Goal: Task Accomplishment & Management: Use online tool/utility

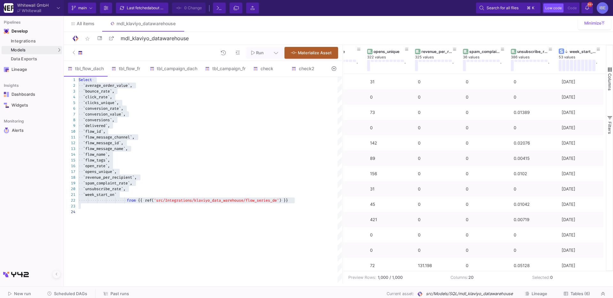
scroll to position [0, 698]
click at [53, 53] on div "Models" at bounding box center [32, 50] width 60 height 8
click at [71, 57] on link "SQL-Models" at bounding box center [88, 62] width 47 height 10
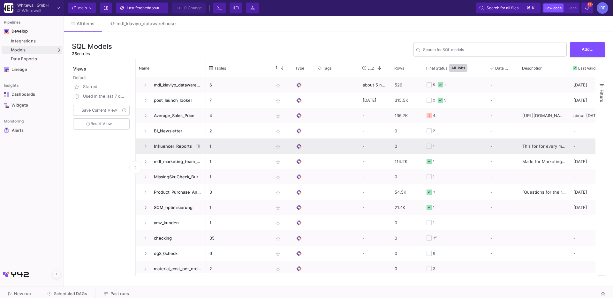
click at [166, 144] on span "Influencer_Reports" at bounding box center [172, 146] width 44 height 15
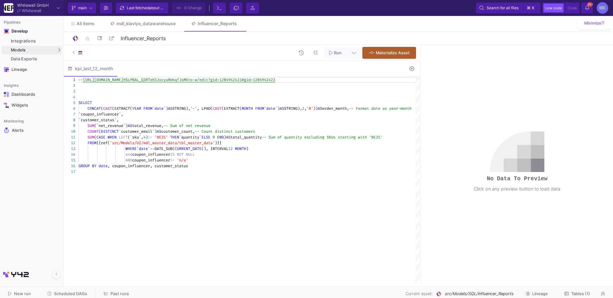
click at [410, 70] on icon at bounding box center [412, 68] width 4 height 4
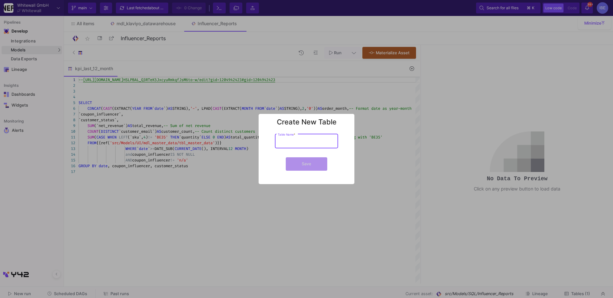
type input "M"
type input "mom_inf_looker"
click at [312, 167] on button "Save" at bounding box center [307, 163] width 42 height 13
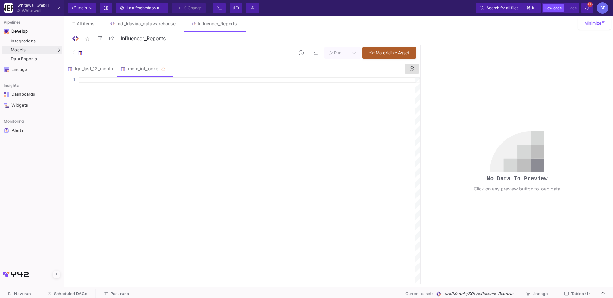
click at [159, 82] on div at bounding box center [249, 180] width 341 height 207
click at [155, 82] on div at bounding box center [249, 80] width 341 height 6
paste textarea "[URL][DOMAIN_NAME]"
click at [175, 90] on div "-- this is the new version of this [URL] [PERSON_NAME][DOMAIN_NAME][URL] lT0n2K…" at bounding box center [249, 180] width 341 height 207
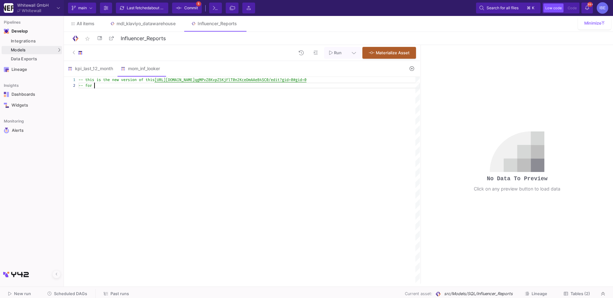
scroll to position [5, 16]
paste textarea "[URL][DOMAIN_NAME]"
click at [91, 84] on span "-- for" at bounding box center [85, 85] width 13 height 5
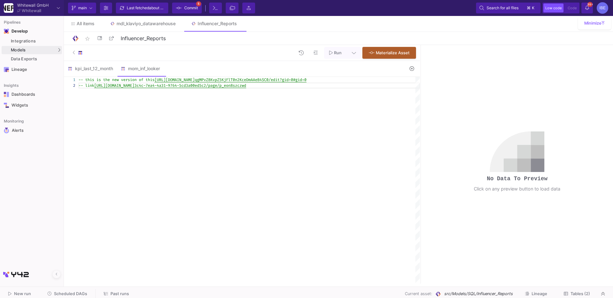
click at [85, 86] on div "1 2 -- this is the new version of this [URL][DOMAIN_NAME] qgMPvZ8KvpZ5KjFlT0n2K…" at bounding box center [242, 180] width 356 height 207
click at [179, 99] on div "-- this is the new version of this [URL][DOMAIN_NAME] qgMPvZ8KvpZ5KjFlT0n2KceDm…" at bounding box center [249, 180] width 341 height 207
type textarea "-- this is the new version of this [URL][DOMAIN_NAME] -- looker link [URL][DOMA…"
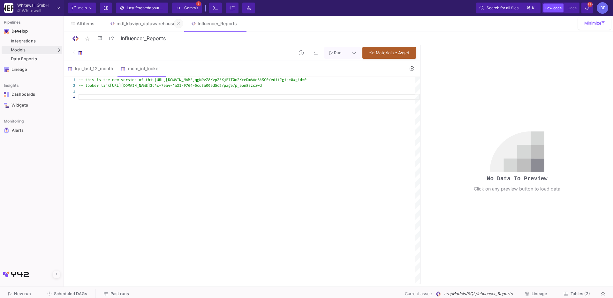
click at [181, 24] on button at bounding box center [179, 24] width 10 height 10
click at [186, 13] on button "Commit 5" at bounding box center [187, 8] width 30 height 11
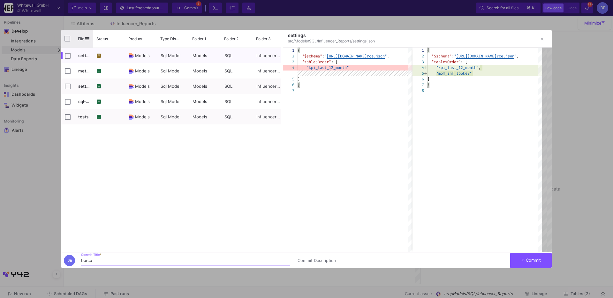
type input "burcu"
click at [64, 40] on div "File" at bounding box center [77, 39] width 32 height 18
click at [67, 40] on input "Press Space to toggle all rows selection (unchecked)" at bounding box center [68, 39] width 6 height 6
checkbox input "true"
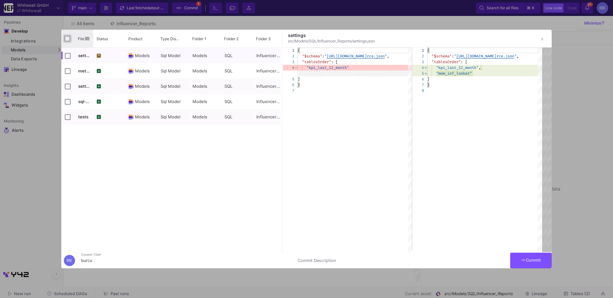
checkbox input "true"
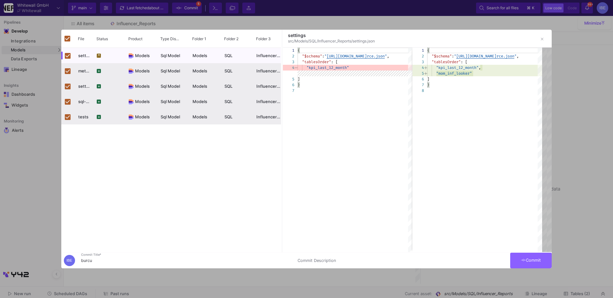
click at [536, 258] on button "Commit" at bounding box center [531, 261] width 42 height 16
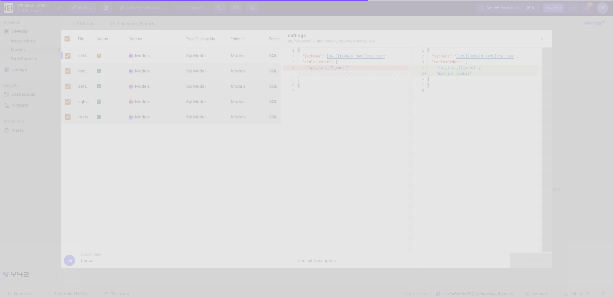
checkbox input "false"
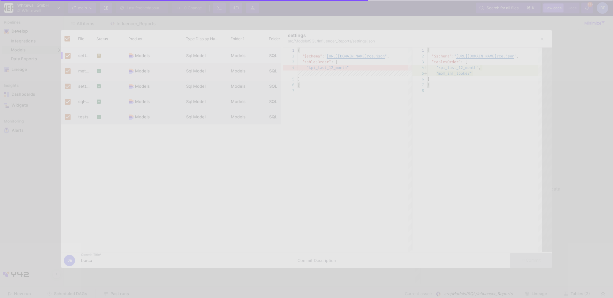
checkbox input "false"
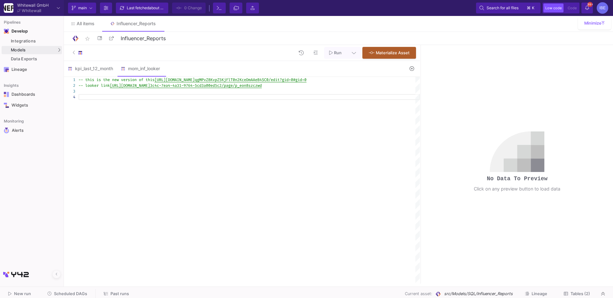
click at [126, 94] on div at bounding box center [249, 91] width 341 height 6
click at [83, 60] on div "SQL-Models" at bounding box center [81, 61] width 24 height 5
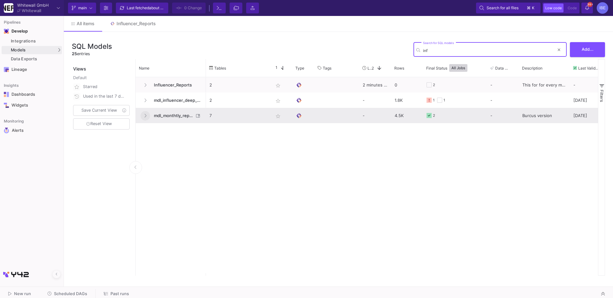
type input "inf"
click at [144, 114] on icon at bounding box center [145, 116] width 3 height 4
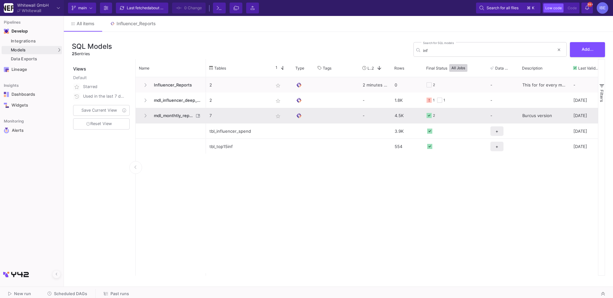
click at [169, 114] on span "mdl_monthtly_reporting_new" at bounding box center [172, 115] width 44 height 15
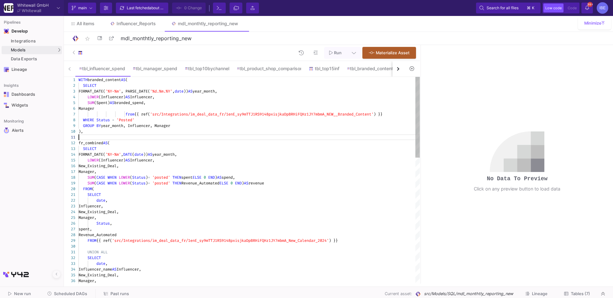
click at [197, 135] on div at bounding box center [249, 137] width 341 height 6
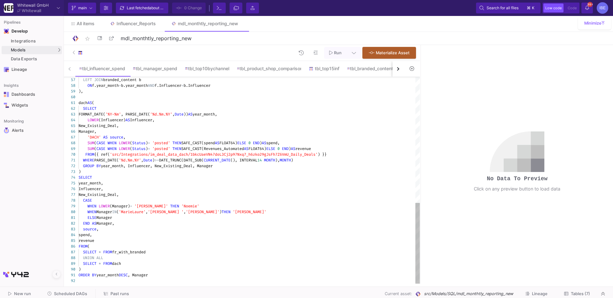
click at [197, 135] on div "'DACH' AS source ," at bounding box center [249, 137] width 341 height 6
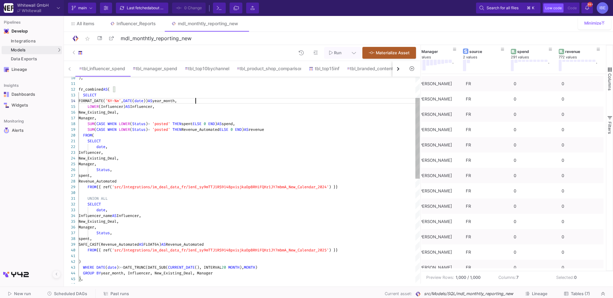
type textarea "WITH branded_content AS ( SELECT FORMAT_DATE('%Y-%m', PARSE_DATE('%d.%m.%Y', da…"
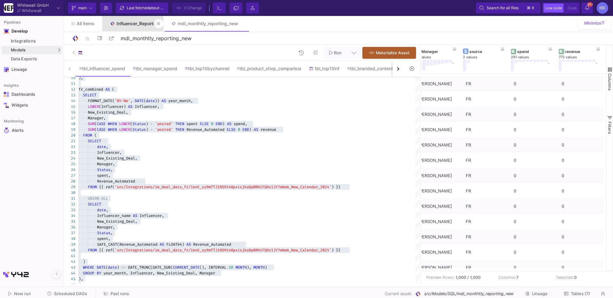
click at [147, 22] on div "Influencer_Reports" at bounding box center [136, 23] width 39 height 5
type input "Influencer_Reports"
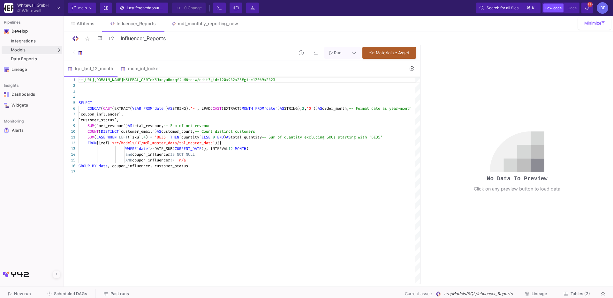
click at [189, 64] on div "kpi_last_12_month mom_inf_looker" at bounding box center [234, 69] width 340 height 16
click at [136, 70] on div "mom_inf_looker" at bounding box center [140, 68] width 39 height 5
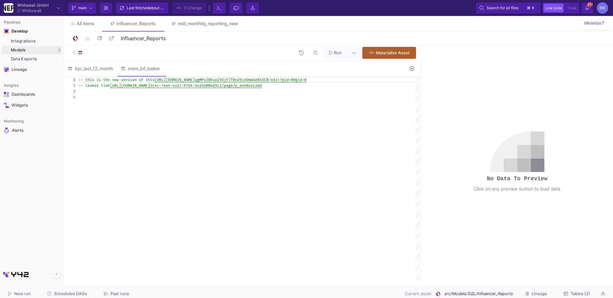
click at [413, 66] on icon at bounding box center [412, 68] width 4 height 4
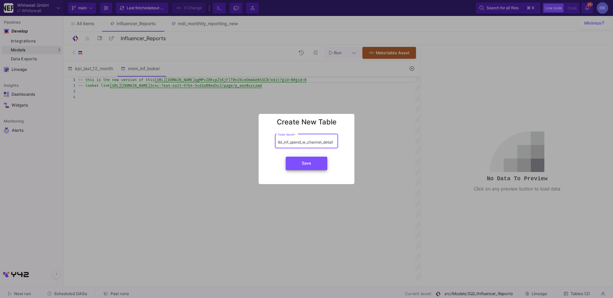
type input "tbl_inf_spend_w_channel_detail"
click at [308, 162] on span "Save" at bounding box center [307, 163] width 10 height 5
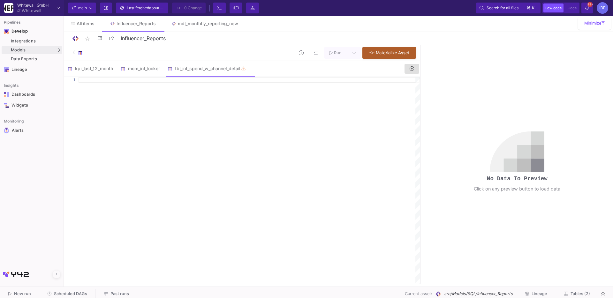
click at [215, 80] on div at bounding box center [249, 80] width 341 height 6
paste textarea "ORDER BY year_month DESC, Manager"
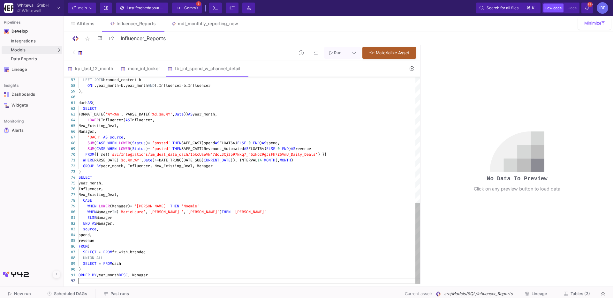
type textarea "WITH branded_content AS ( SELECT FORMAT_DATE('%Y-%m', PARSE_DATE('%d.%m.%Y', da…"
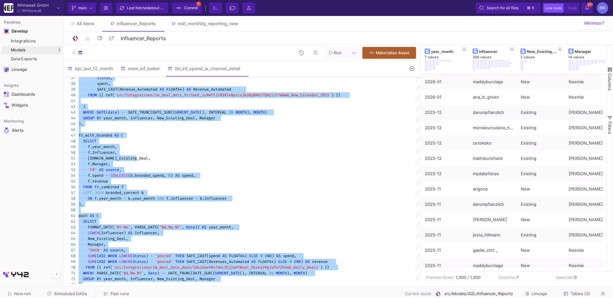
click at [193, 8] on span "Commit" at bounding box center [191, 8] width 14 height 10
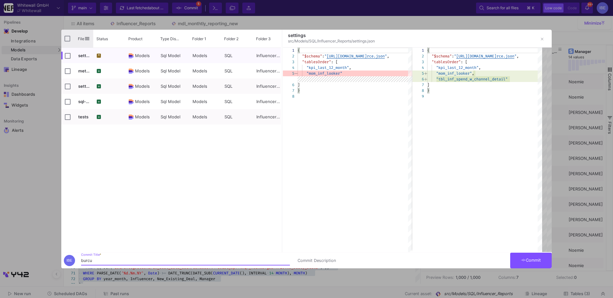
type input "burcu"
click at [69, 39] on input "Press Space to toggle all rows selection (unchecked)" at bounding box center [68, 39] width 6 height 6
checkbox input "true"
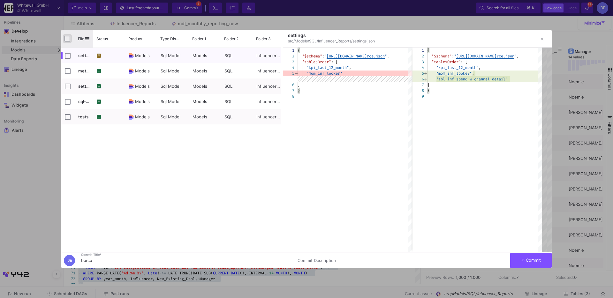
checkbox input "true"
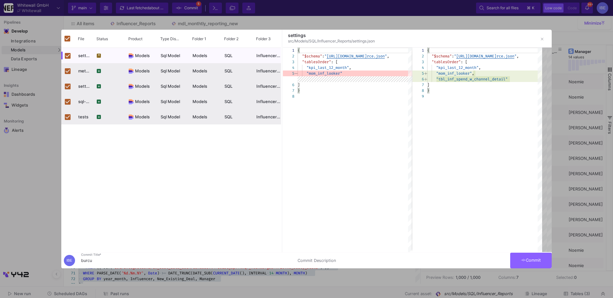
click at [532, 261] on span "Commit" at bounding box center [531, 260] width 20 height 5
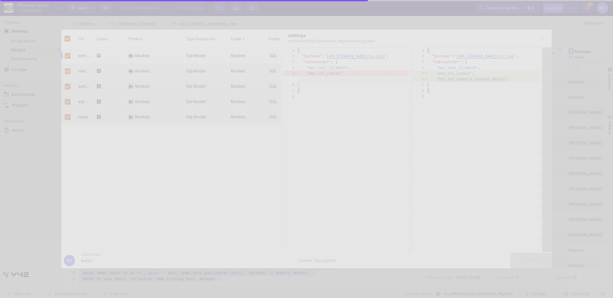
checkbox input "false"
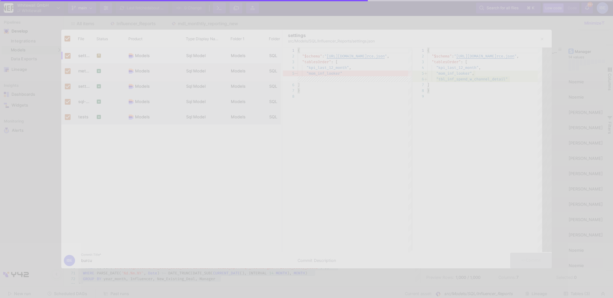
checkbox input "false"
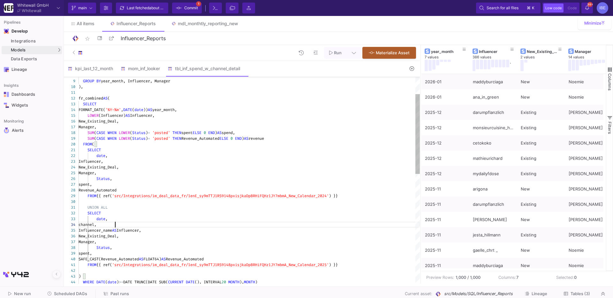
scroll to position [17, 36]
click at [178, 229] on div "Influencer_name AS Influencer," at bounding box center [249, 231] width 341 height 6
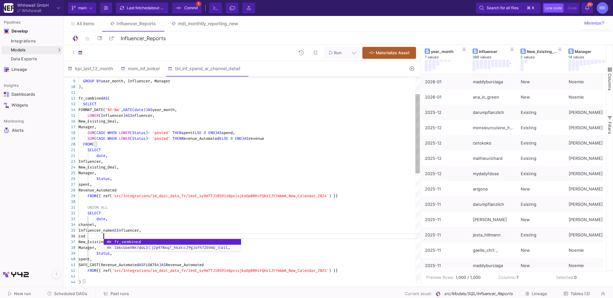
scroll to position [28, 27]
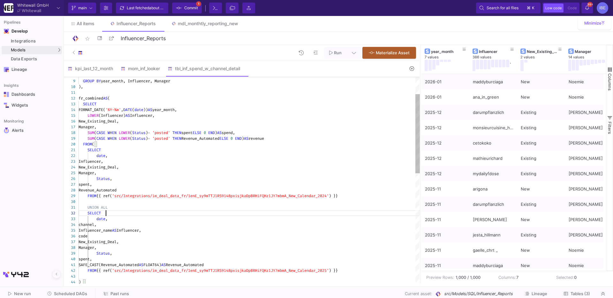
click at [222, 212] on div "SELECT" at bounding box center [249, 214] width 341 height 6
click at [148, 189] on div "Revenue_Automated" at bounding box center [249, 191] width 341 height 6
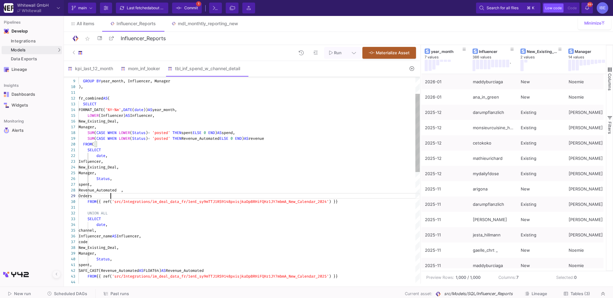
scroll to position [46, 32]
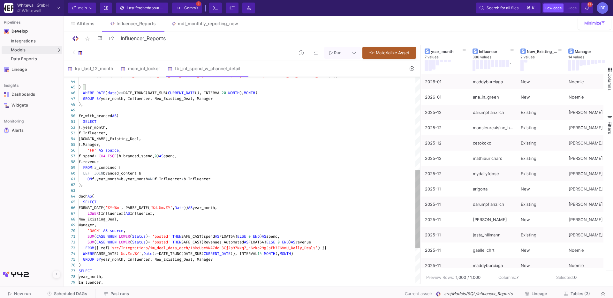
click at [250, 210] on div "FORMAT_DATE( '%Y-%m' , PARSE_DATE( '%d.%m.%Y' , Date )) AS year_month," at bounding box center [249, 208] width 341 height 6
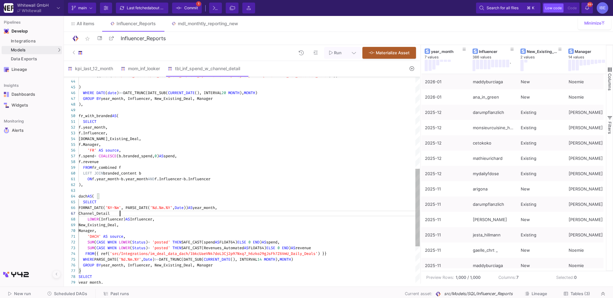
scroll to position [35, 43]
click at [186, 221] on div "LOWER (Influencer) AS Influencer," at bounding box center [249, 220] width 341 height 6
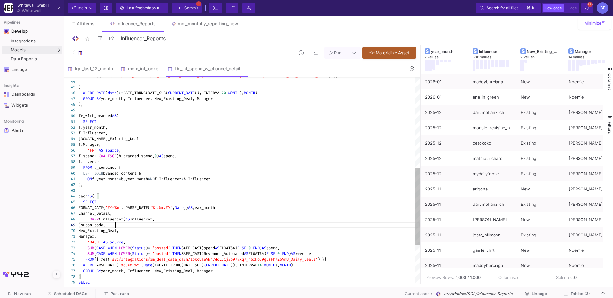
scroll to position [51, 9]
click at [343, 249] on div "SUM ( CASE WHEN LOWER ( Status ) = 'posted' THEN SAFE_CAST(spend AS FLOAT64) EL…" at bounding box center [249, 248] width 341 height 6
click at [344, 255] on div "SUM ( CASE WHEN LOWER ( Status ) = 'posted' THEN SAFE_CAST(Revenues_Automated A…" at bounding box center [249, 254] width 341 height 6
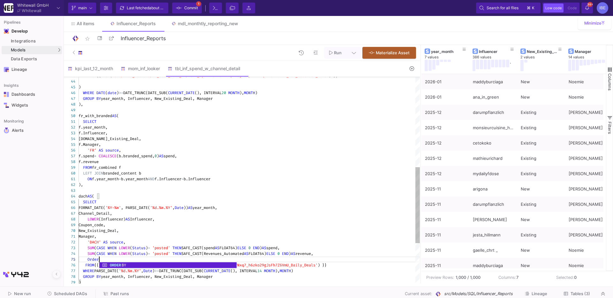
scroll to position [23, 23]
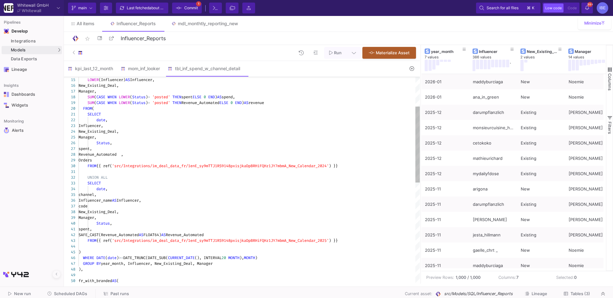
click at [204, 235] on span "Revenue_Automated" at bounding box center [185, 235] width 38 height 5
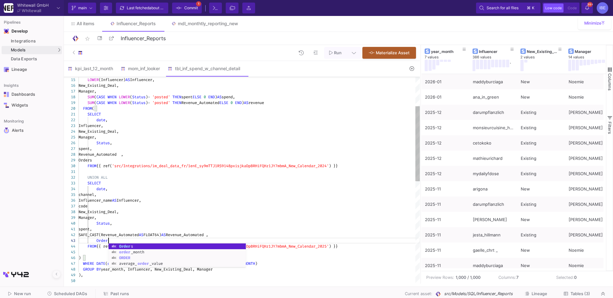
scroll to position [11, 32]
click at [163, 132] on div "New_Existing_Deal," at bounding box center [249, 132] width 341 height 6
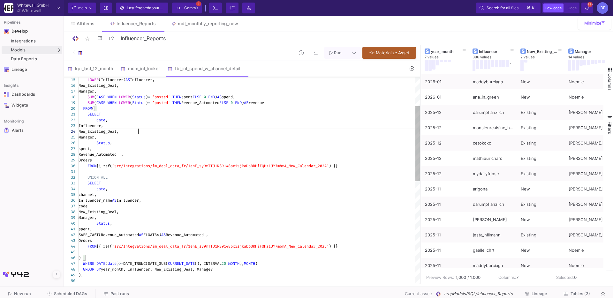
click at [157, 129] on div "New_Existing_Deal," at bounding box center [249, 132] width 341 height 6
click at [139, 126] on div "Influencer," at bounding box center [249, 126] width 341 height 6
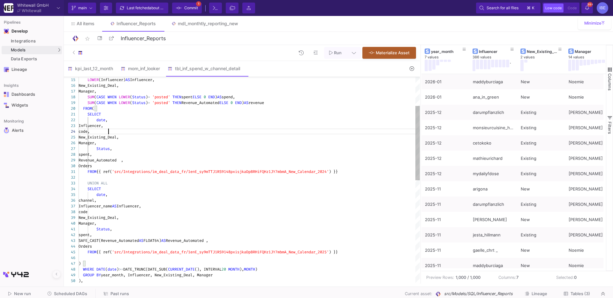
scroll to position [17, 29]
click at [195, 173] on span "'src/Integrations/im_deal_data_fr/1enE_sy9mTTJ1RS9" at bounding box center [168, 171] width 112 height 5
drag, startPoint x: 195, startPoint y: 173, endPoint x: 285, endPoint y: 170, distance: 90.1
click at [131, 120] on div "date ," at bounding box center [249, 120] width 341 height 6
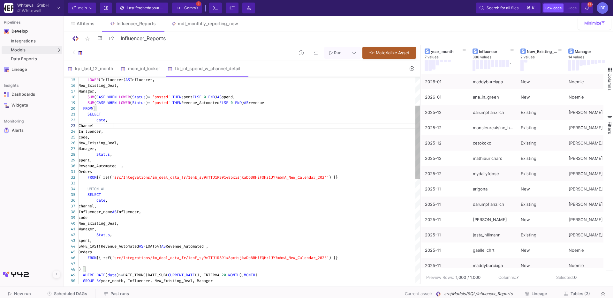
scroll to position [12, 36]
click at [90, 138] on span "code," at bounding box center [84, 137] width 11 height 5
click at [117, 142] on span "New_Existing_Deal," at bounding box center [99, 143] width 40 height 5
click at [117, 142] on div "50 48 49 46 47 42 43 44 40 41 36 37 38 39 32 33 34 35 28 29 30 31 21 22 24 26 2…" at bounding box center [242, 180] width 356 height 207
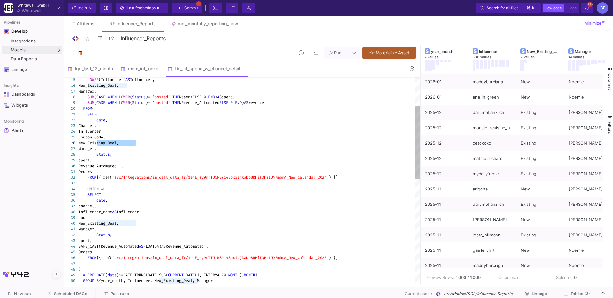
paste textarea "/Existing"
click at [172, 152] on div "Status ," at bounding box center [249, 155] width 341 height 6
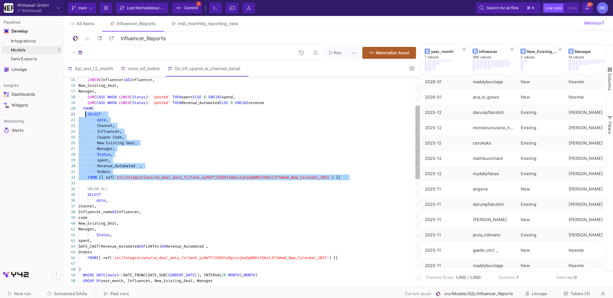
drag, startPoint x: 91, startPoint y: 182, endPoint x: 85, endPoint y: 115, distance: 67.7
click at [85, 115] on div "50 48 49 46 47 42 43 44 40 41 36 37 38 39 32 33 34 35 28 29 30 31 21 22 24 26 2…" at bounding box center [242, 180] width 356 height 207
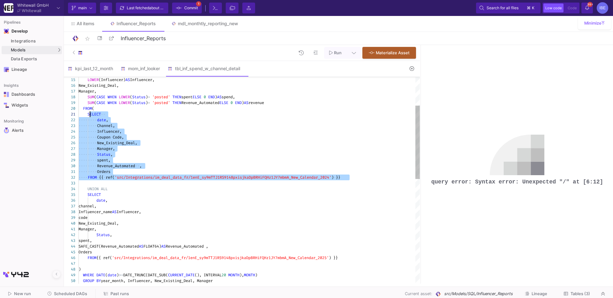
click at [87, 113] on div "GROUP BY year_month, Influencer, New_Existing_Deal, Manage r ) WHERE DATE ( dat…" at bounding box center [249, 286] width 341 height 581
click at [113, 137] on span "Code," at bounding box center [118, 137] width 11 height 5
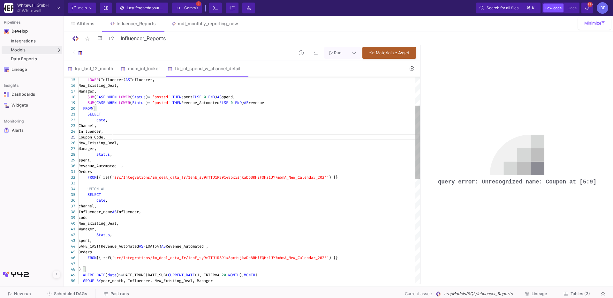
scroll to position [23, 34]
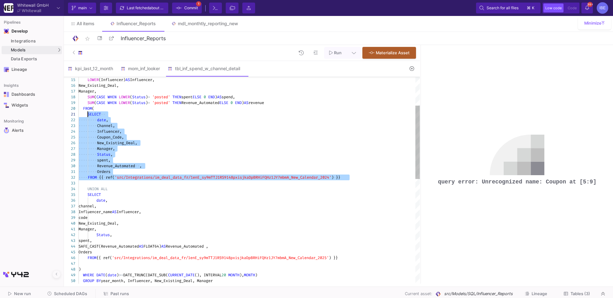
drag, startPoint x: 125, startPoint y: 184, endPoint x: 88, endPoint y: 113, distance: 79.9
click at [88, 113] on div "50 48 49 46 47 42 43 44 40 41 36 37 38 39 32 33 34 35 28 29 30 31 21 22 24 26 2…" at bounding box center [242, 180] width 356 height 207
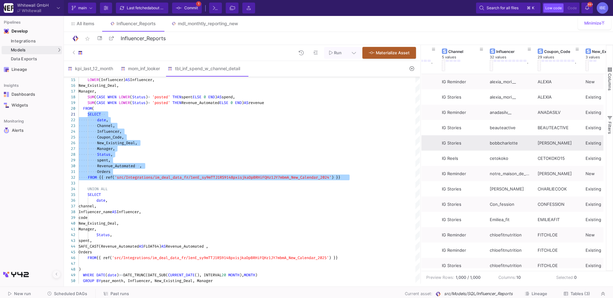
scroll to position [0, 31]
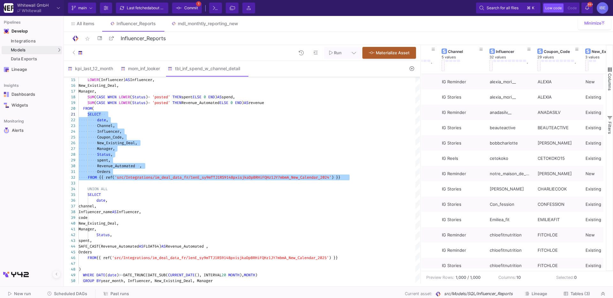
type textarea "SELECT date, Channel, Influencer, Coupon_Code, New_Existing_Deal, Manager, Stat…"
click at [194, 3] on button "Commit 1" at bounding box center [187, 8] width 30 height 11
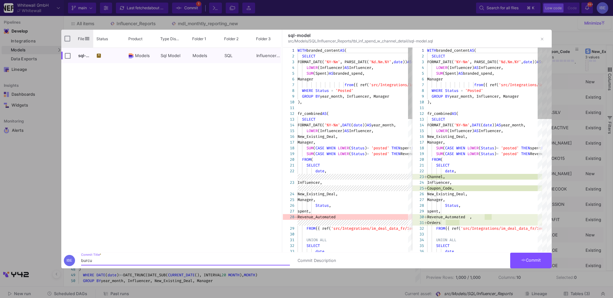
type input "burcu"
click at [69, 36] on input "Press Space to toggle all rows selection (unchecked)" at bounding box center [68, 39] width 6 height 6
checkbox input "true"
click at [537, 265] on button "Commit" at bounding box center [531, 261] width 42 height 16
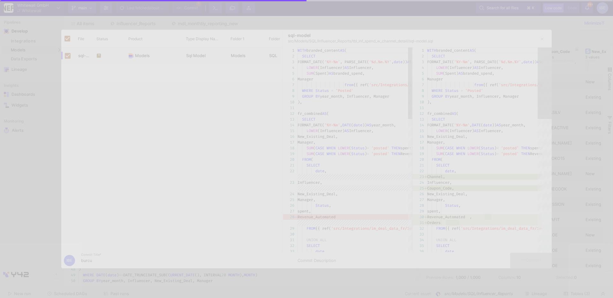
checkbox input "false"
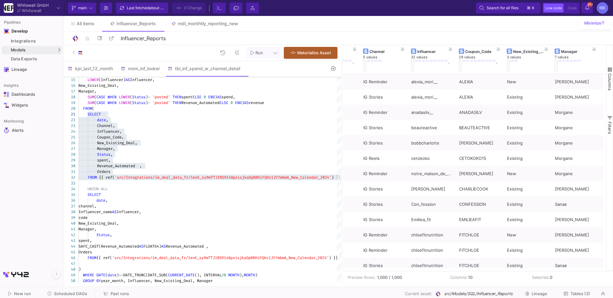
drag, startPoint x: 420, startPoint y: 137, endPoint x: 339, endPoint y: 143, distance: 81.3
click at [341, 143] on div at bounding box center [342, 164] width 2 height 239
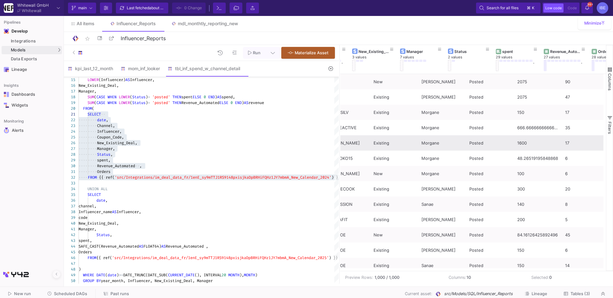
scroll to position [0, 150]
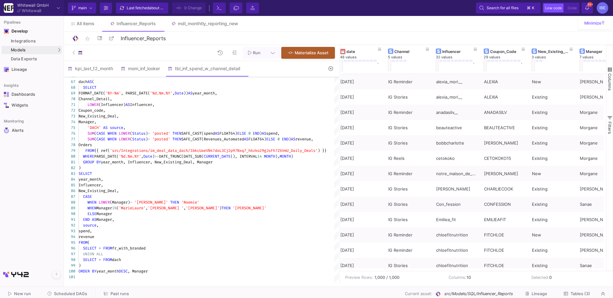
click at [247, 172] on div "SELECT" at bounding box center [219, 174] width 280 height 6
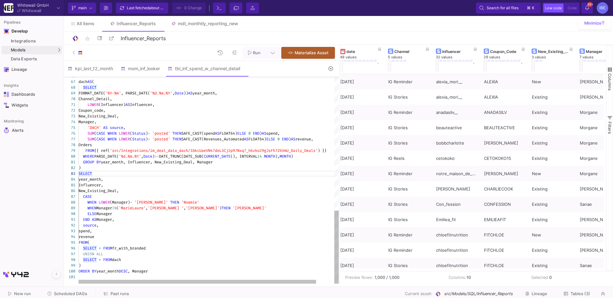
click at [247, 172] on div "SELECT" at bounding box center [219, 174] width 280 height 6
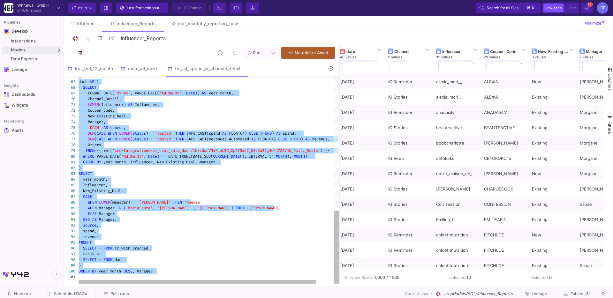
type textarea "x"
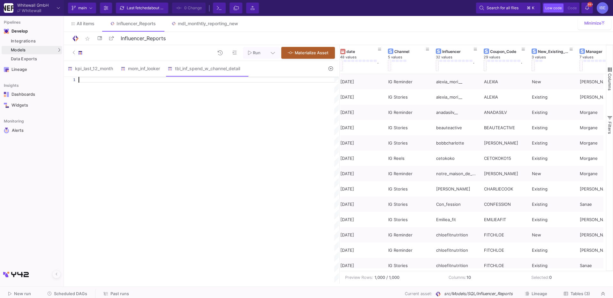
scroll to position [0, 0]
paste textarea "ORDER BY year_month DESC, Manager;"
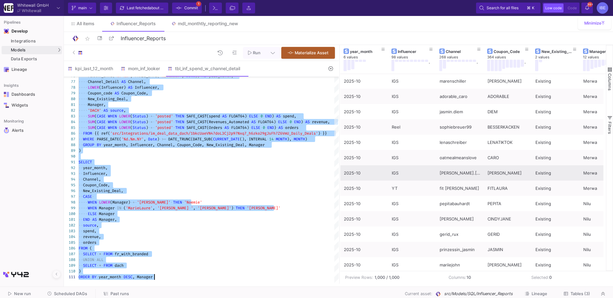
scroll to position [2692, 0]
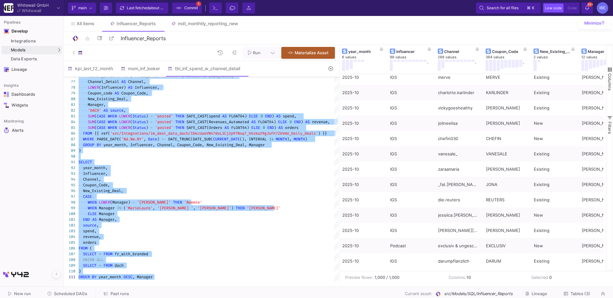
type textarea "WITH branded_content AS ( SELECT FORMAT_DATE('%Y-%m', PARSE_DATE('%d.%m.%Y', da…"
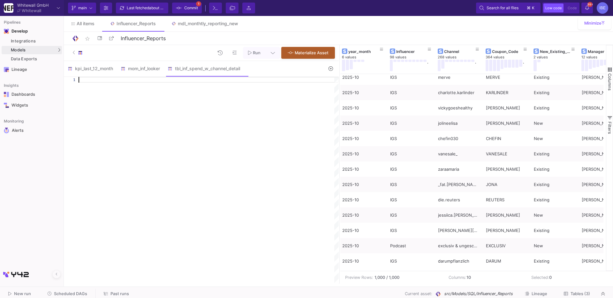
paste textarea "ORDER BY year_month DESC, Manager;"
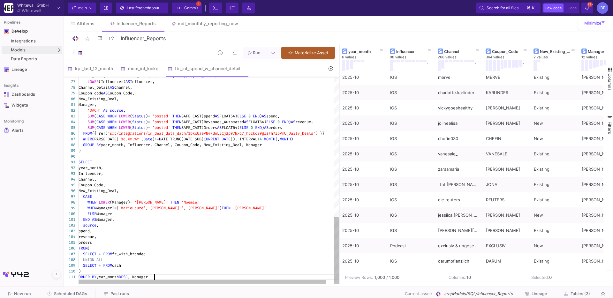
type textarea "WITH branded_content AS ( SELECT FORMAT_DATE('%Y-%m', PARSE_DATE('%d.%m.%Y', da…"
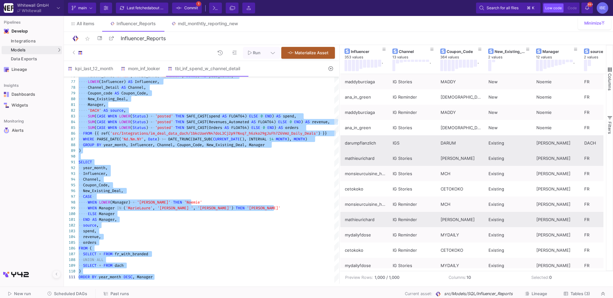
scroll to position [260, 0]
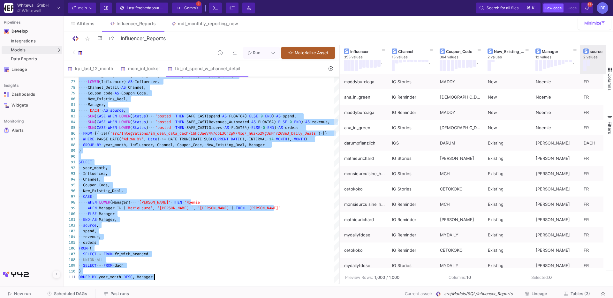
click at [584, 65] on button at bounding box center [585, 65] width 3 height 11
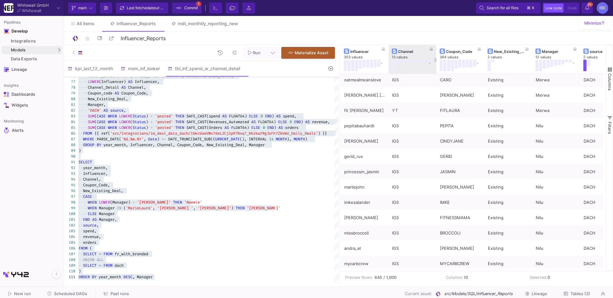
click at [435, 53] on div at bounding box center [436, 59] width 3 height 29
click at [430, 52] on button at bounding box center [432, 49] width 10 height 10
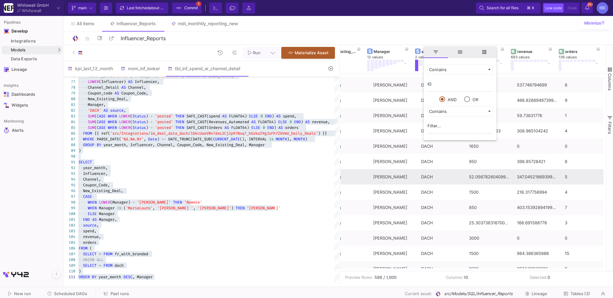
type input "IG"
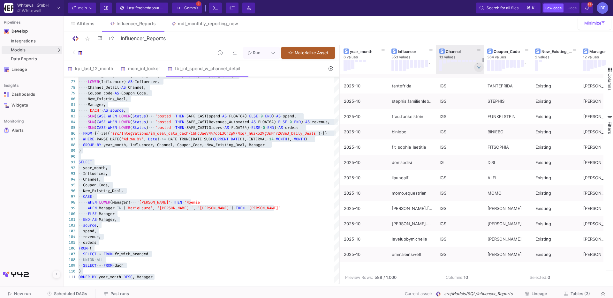
click at [481, 65] on button at bounding box center [479, 68] width 10 height 10
click at [478, 48] on icon at bounding box center [479, 50] width 3 height 4
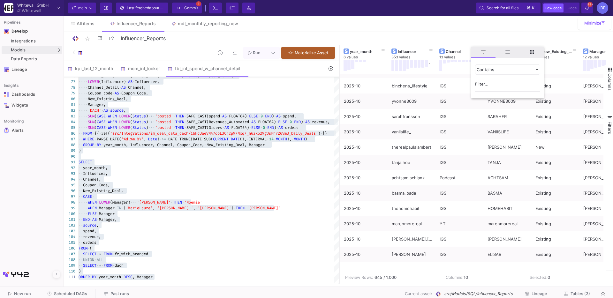
click at [481, 81] on input "Filter Value" at bounding box center [507, 85] width 65 height 13
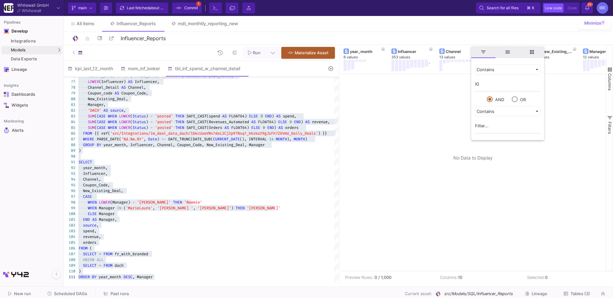
type input "I"
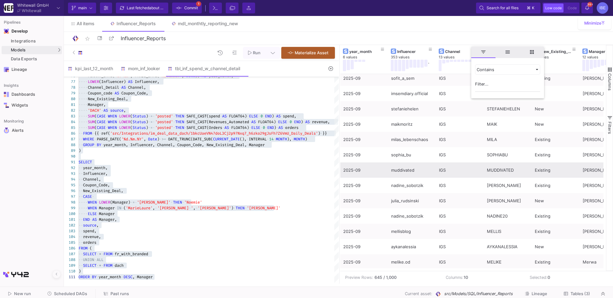
click at [343, 168] on div "2025-09" at bounding box center [363, 170] width 41 height 15
click at [414, 168] on div "muddivated" at bounding box center [412, 170] width 41 height 15
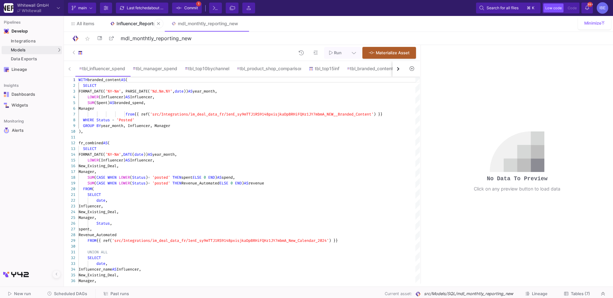
click at [142, 28] on link "Influencer_Reports" at bounding box center [132, 23] width 61 height 15
type input "Influencer_Reports"
click at [142, 28] on link "Influencer_Reports" at bounding box center [132, 23] width 61 height 15
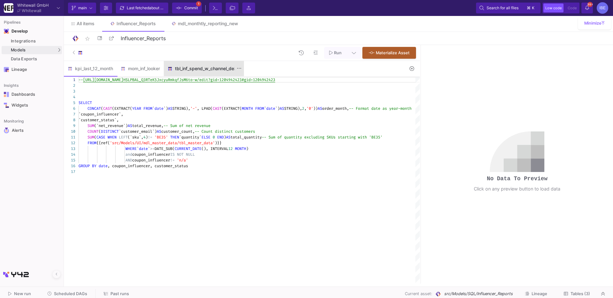
click at [200, 70] on div "tbl_inf_spend_w_channel_detail" at bounding box center [204, 68] width 73 height 5
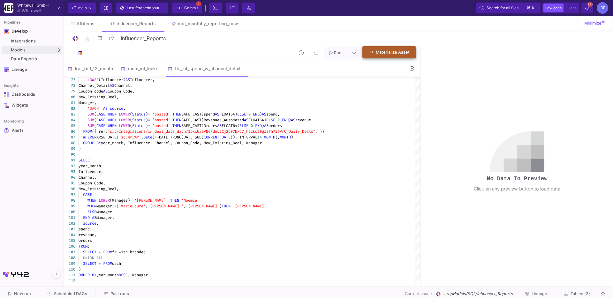
click at [394, 54] on span "Materialize Asset" at bounding box center [393, 52] width 34 height 5
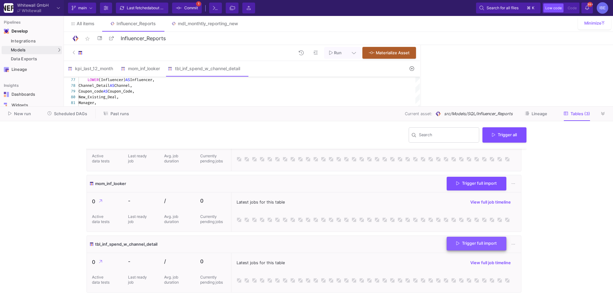
click at [476, 246] on button "Trigger full import" at bounding box center [477, 244] width 60 height 14
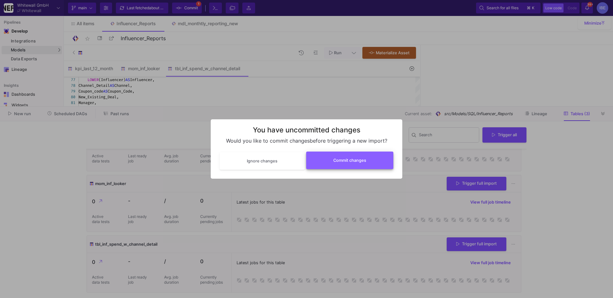
click at [365, 152] on button "Commit changes" at bounding box center [350, 161] width 88 height 18
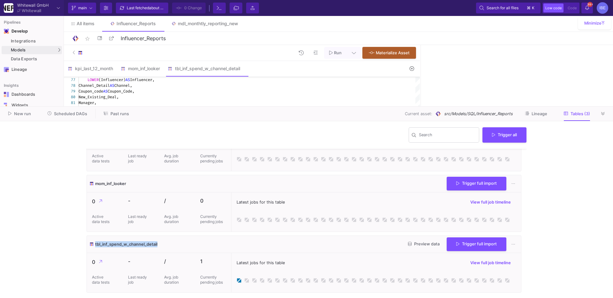
drag, startPoint x: 161, startPoint y: 247, endPoint x: 95, endPoint y: 246, distance: 65.8
click at [95, 246] on div "tbl_inf_spend_w_channel_detail Preview data Trigger full import" at bounding box center [304, 244] width 434 height 17
copy span "tbl_inf_spend_w_channel_detail"
click at [340, 74] on div "kpi_last_12_month mom_inf_looker tbl_inf_spend_w_channel_detail" at bounding box center [234, 69] width 340 height 16
click at [340, 75] on div "kpi_last_12_month mom_inf_looker tbl_inf_spend_w_channel_detail" at bounding box center [234, 69] width 340 height 16
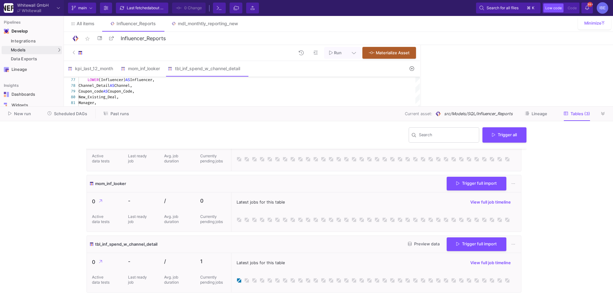
click at [386, 68] on div "kpi_last_12_month mom_inf_looker tbl_inf_spend_w_channel_detail" at bounding box center [234, 69] width 340 height 16
click at [414, 70] on icon at bounding box center [412, 68] width 4 height 4
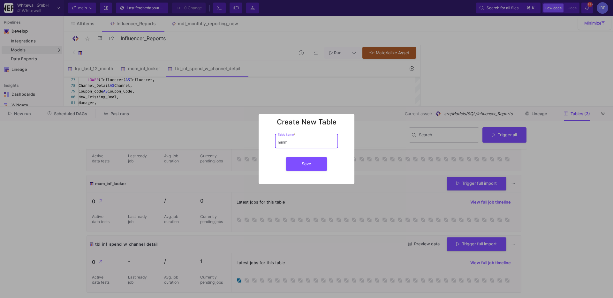
type input "mmm"
click at [286, 157] on button "Save" at bounding box center [307, 163] width 42 height 13
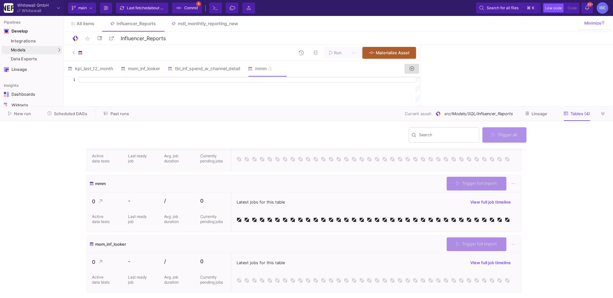
click at [79, 50] on div at bounding box center [79, 53] width 12 height 10
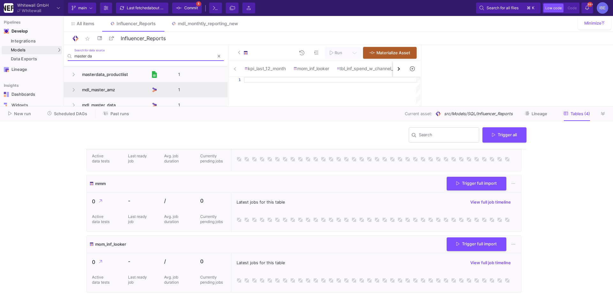
type input "master da"
click at [109, 88] on span "mdl_master_amz" at bounding box center [114, 89] width 73 height 15
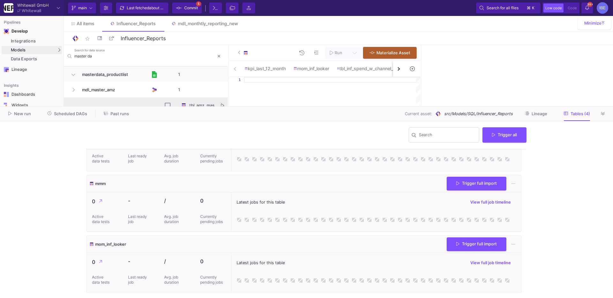
click at [224, 104] on icon "Press SPACE to select this row." at bounding box center [222, 105] width 3 height 4
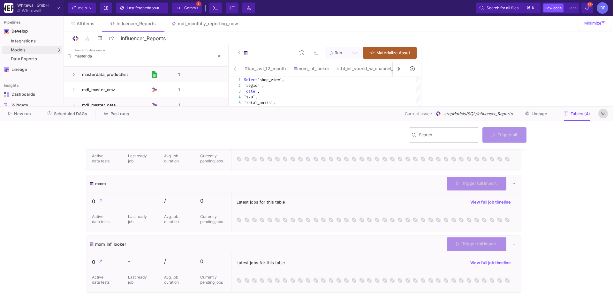
click at [606, 112] on button at bounding box center [604, 114] width 10 height 10
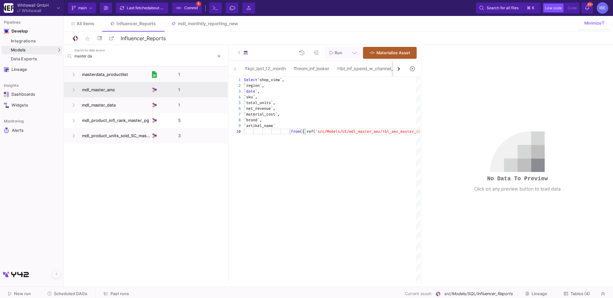
click at [216, 87] on p "1" at bounding box center [201, 89] width 46 height 15
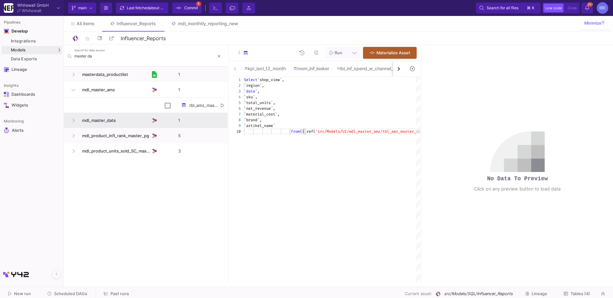
click at [208, 121] on p "1" at bounding box center [201, 120] width 46 height 15
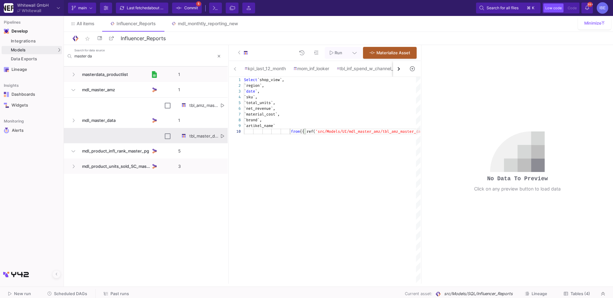
click at [223, 132] on button "Press SPACE to select this row." at bounding box center [222, 136] width 3 height 15
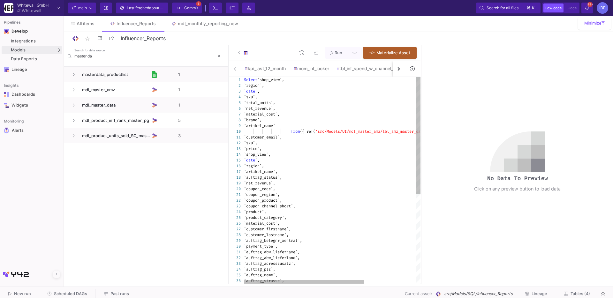
scroll to position [0, 43]
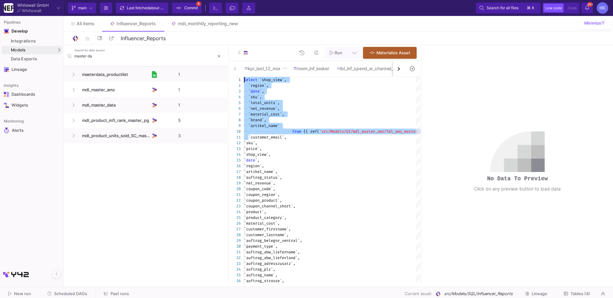
drag, startPoint x: 248, startPoint y: 137, endPoint x: 245, endPoint y: 69, distance: 68.1
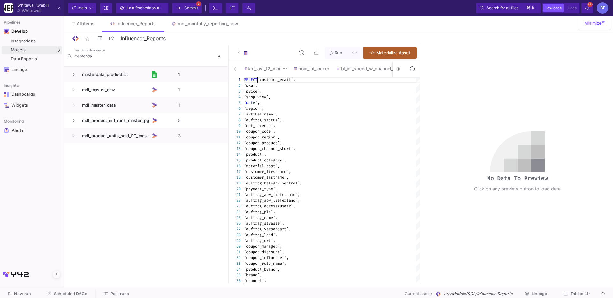
scroll to position [5, 0]
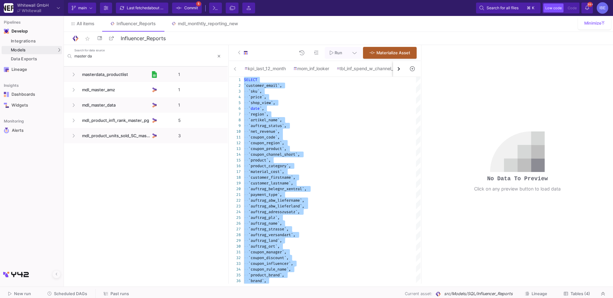
type textarea "SELECT `customer_email`, `sku`, `price`, `shop_view`, `date`, `region`, `artike…"
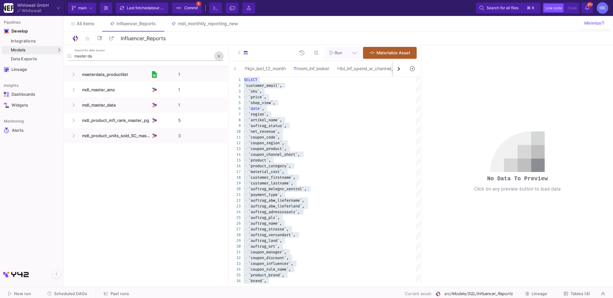
click at [219, 57] on icon at bounding box center [219, 56] width 3 height 4
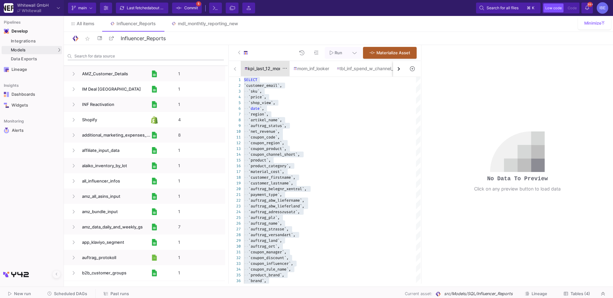
click at [241, 70] on div "kpi_last_12_month" at bounding box center [265, 68] width 49 height 15
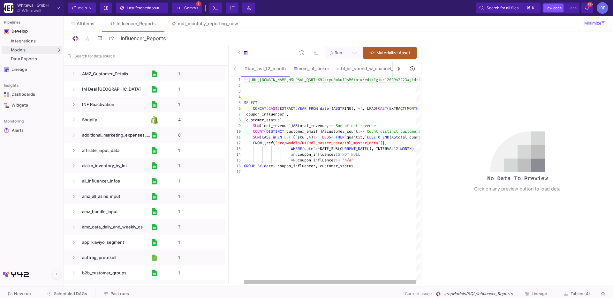
click at [241, 54] on div at bounding box center [244, 53] width 12 height 10
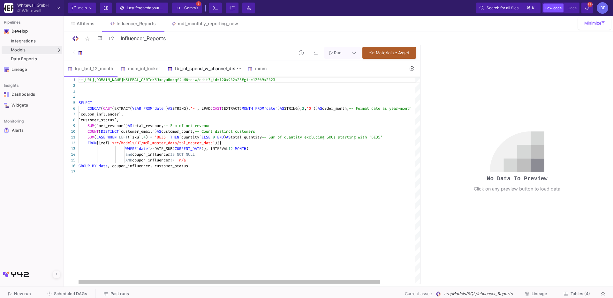
click at [225, 68] on div "tbl_inf_spend_w_channel_detail" at bounding box center [204, 68] width 73 height 5
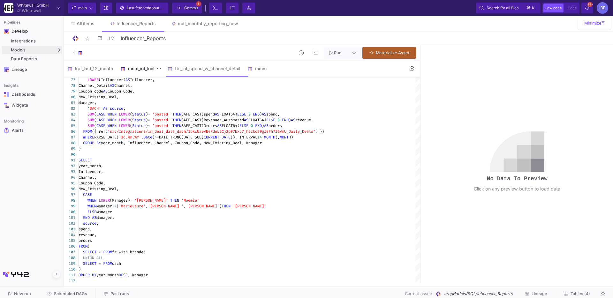
click at [145, 65] on div "mom_inf_looker" at bounding box center [140, 68] width 47 height 15
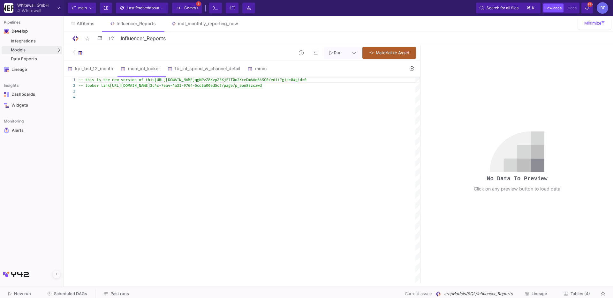
click at [147, 107] on div "-- this is the new version of this [URL][DOMAIN_NAME] qgMPvZ8KvpZ5KjFlT0n2KceDm…" at bounding box center [249, 180] width 341 height 207
paste textarea "AND [DOMAIN_NAME]_detail = [DOMAIN_NAME]_detail AND m.influencer = mc.influence…"
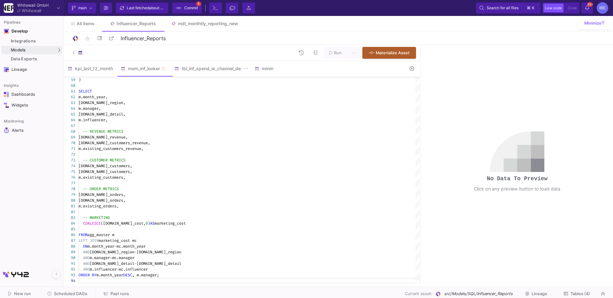
type textarea "AND [DOMAIN_NAME]_detail = [DOMAIN_NAME]_detail AND m.influencer = mc.influence…"
click at [191, 73] on div "tbl_inf_spend_w_channel_detail" at bounding box center [211, 68] width 80 height 15
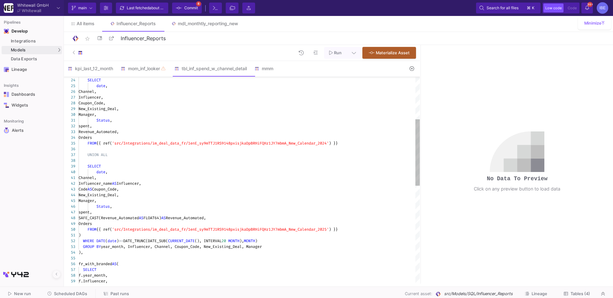
click at [145, 78] on div at bounding box center [242, 78] width 356 height 2
click at [273, 73] on div "mmm" at bounding box center [270, 68] width 38 height 15
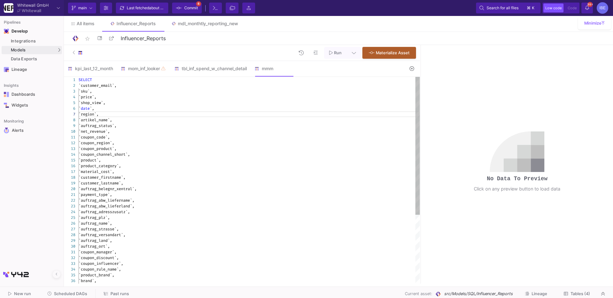
type textarea "SELECT `customer_email`, `sku`, `price`, `shop_view`, `date`, `region`, `artike…"
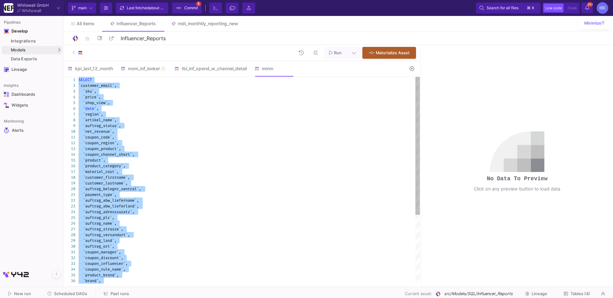
scroll to position [0, 0]
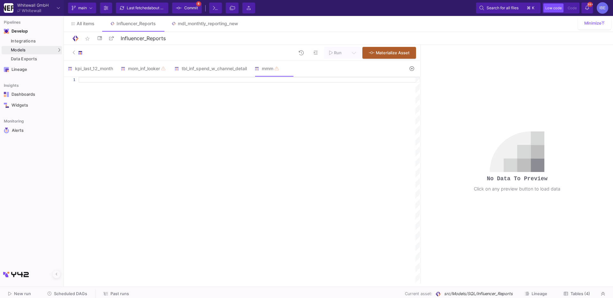
click at [77, 56] on div at bounding box center [79, 53] width 12 height 10
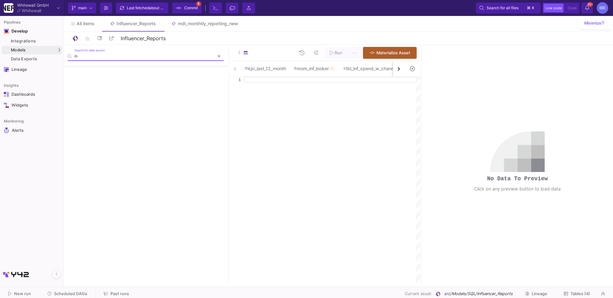
type input "i"
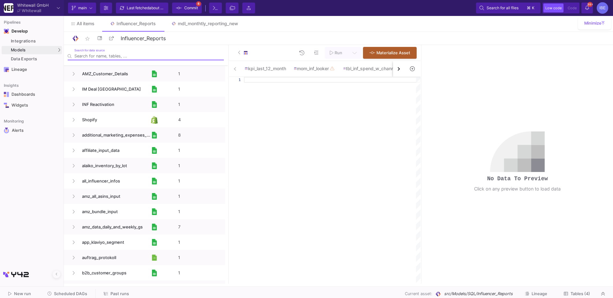
click at [583, 295] on span "Tables (4)" at bounding box center [580, 294] width 19 height 5
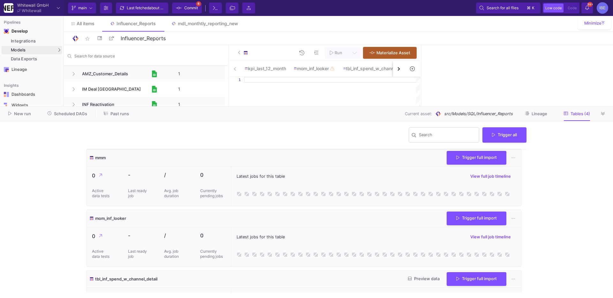
scroll to position [95, 0]
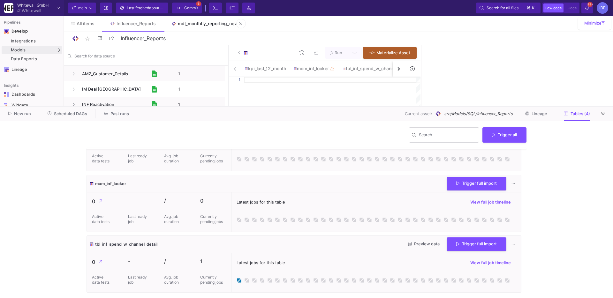
click at [189, 17] on link "mdl_monthtly_reporting_new" at bounding box center [205, 23] width 82 height 15
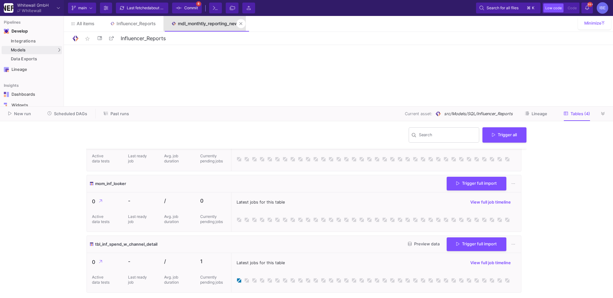
type input "mdl_monthtly_reporting_new"
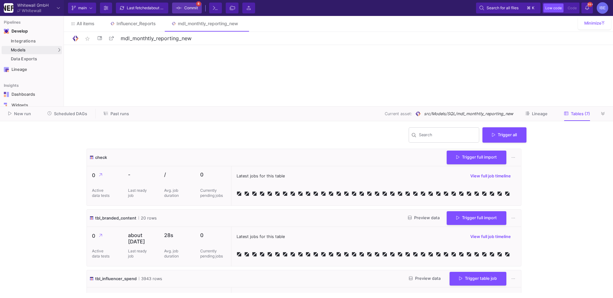
click at [189, 6] on span "Commit" at bounding box center [191, 8] width 14 height 10
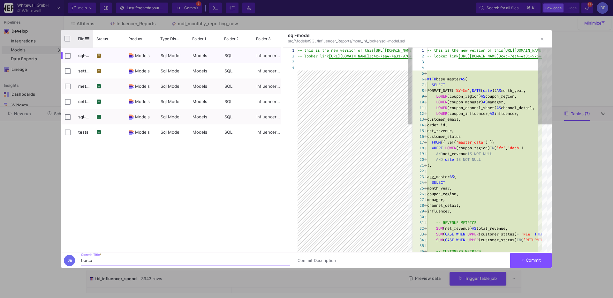
type input "burcu"
click at [69, 41] on input "Press Space to toggle all rows selection (unchecked)" at bounding box center [68, 39] width 6 height 6
checkbox input "true"
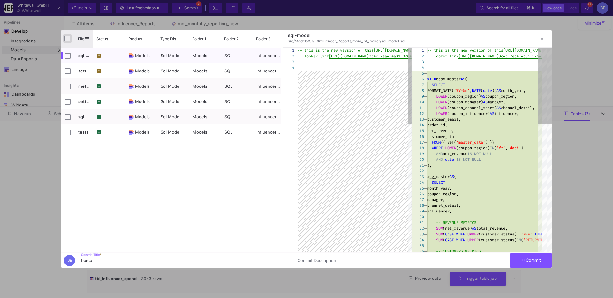
checkbox input "true"
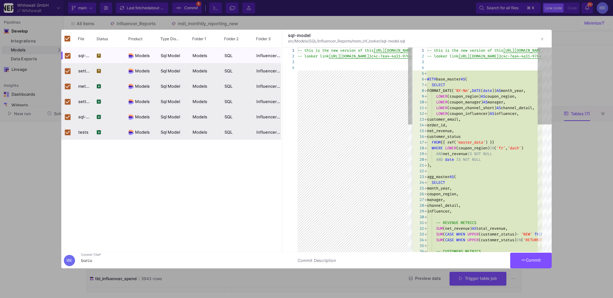
click at [520, 262] on button "Commit" at bounding box center [531, 261] width 42 height 16
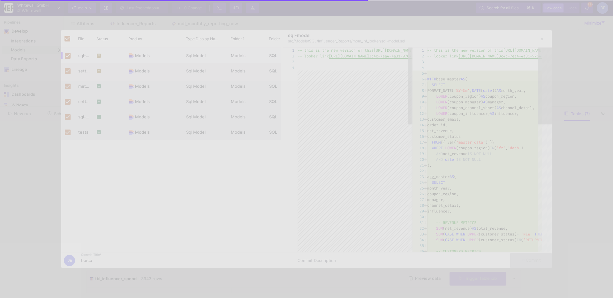
checkbox input "false"
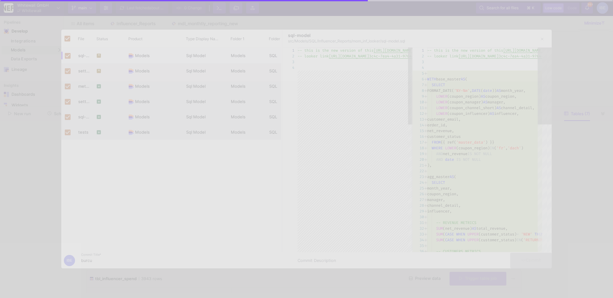
checkbox input "false"
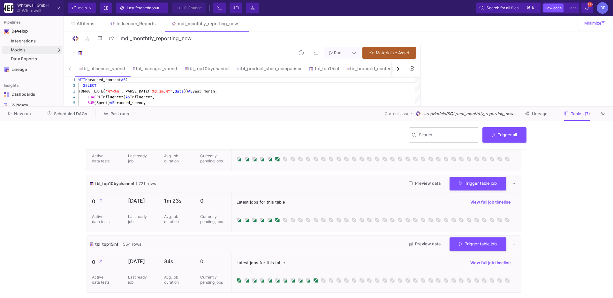
scroll to position [283, 0]
click at [144, 30] on link "Influencer_Reports" at bounding box center [132, 23] width 61 height 15
type input "Influencer_Reports"
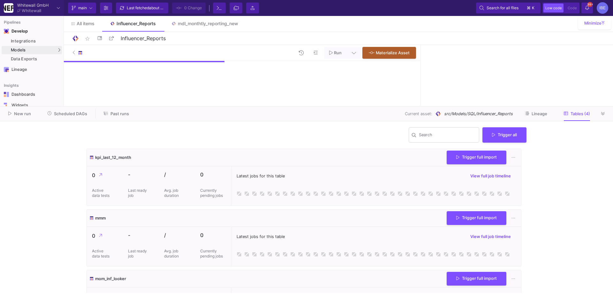
scroll to position [95, 0]
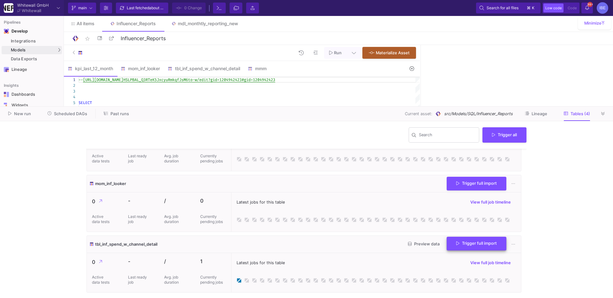
click at [470, 244] on span "Trigger full import" at bounding box center [476, 243] width 41 height 5
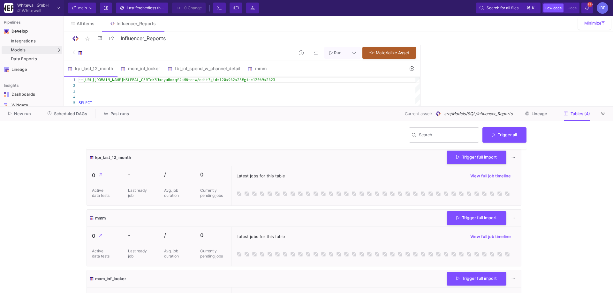
scroll to position [95, 0]
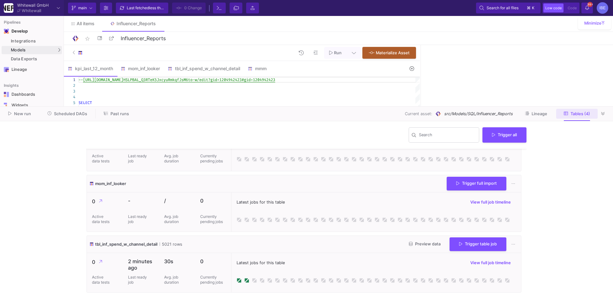
click at [597, 115] on button "Tables (4)" at bounding box center [577, 114] width 42 height 10
click at [161, 74] on div "mom_inf_looker" at bounding box center [140, 68] width 47 height 15
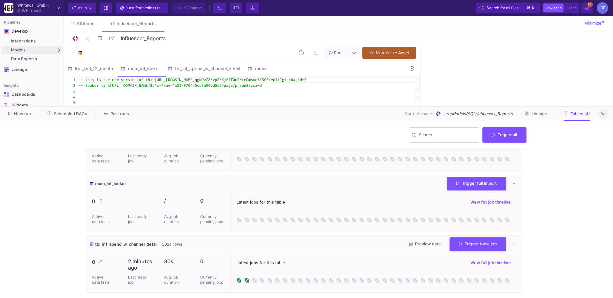
click at [601, 114] on button at bounding box center [604, 114] width 10 height 10
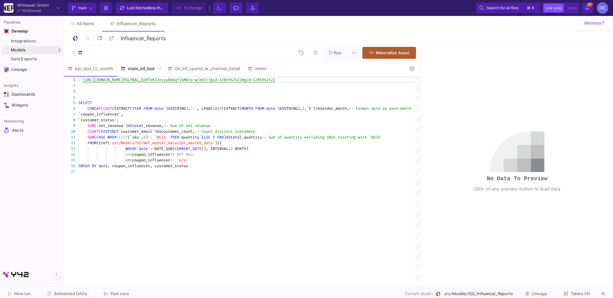
click at [138, 70] on div "mom_inf_looker" at bounding box center [140, 68] width 39 height 5
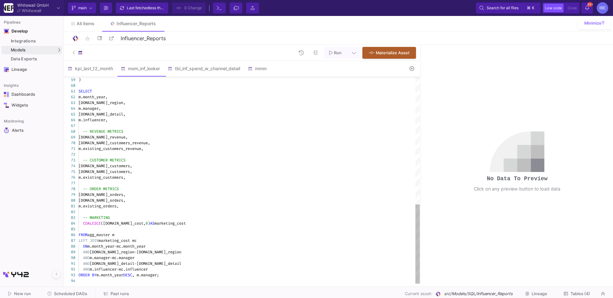
click at [177, 279] on div at bounding box center [249, 281] width 341 height 6
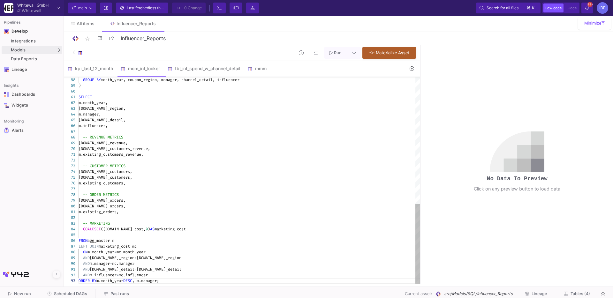
type textarea "AND m.channel_detail = mc.channel_detail AND m.influencer = mc.influencer ORDER…"
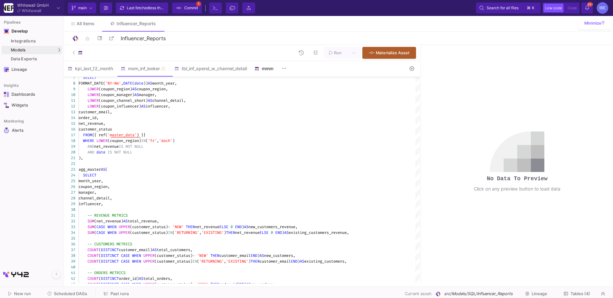
click at [262, 70] on y42-feature-type-child-icon at bounding box center [258, 68] width 7 height 5
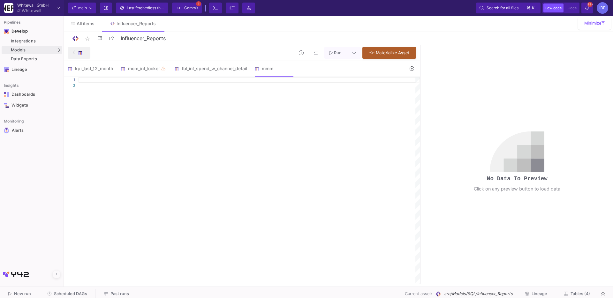
click at [72, 55] on button at bounding box center [79, 53] width 23 height 12
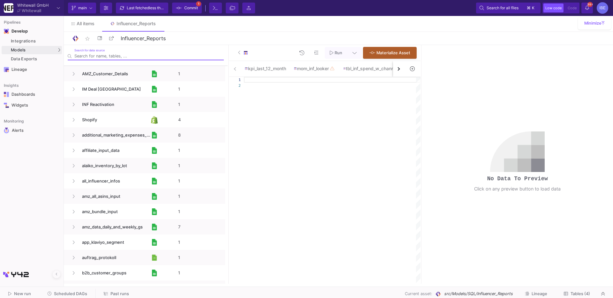
click at [113, 54] on input "Search for data source" at bounding box center [148, 56] width 149 height 5
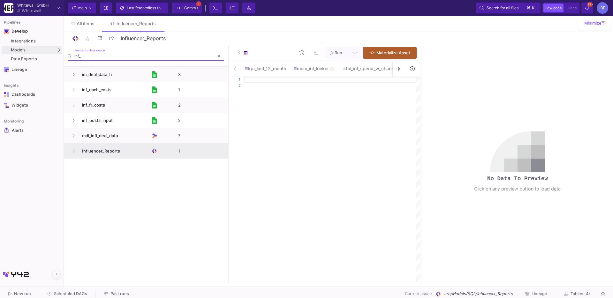
type input "inf_"
click at [73, 157] on div "Influencer_Reports" at bounding box center [112, 151] width 90 height 15
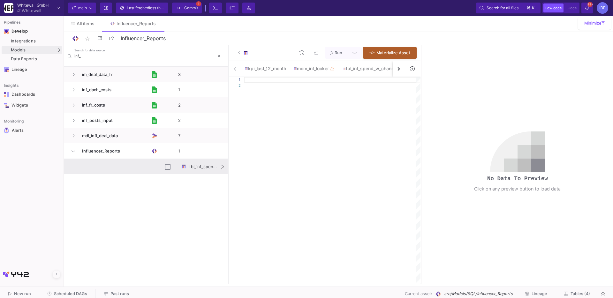
click at [217, 166] on div "tbl_inf_spend_w_channel_detail" at bounding box center [198, 166] width 40 height 15
checkbox input "true"
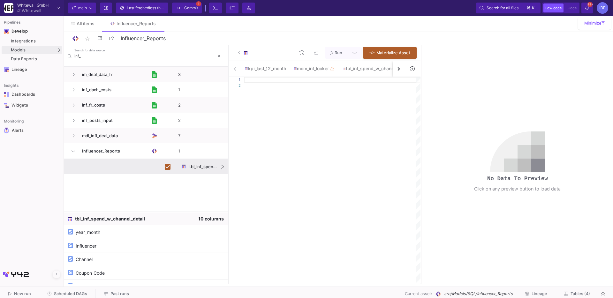
click at [223, 168] on icon "Press SPACE to deselect this row." at bounding box center [222, 167] width 3 height 4
type textarea "from {{ ref('src/Models/SQL/Influencer_Reports/tbl_inf_spend_w_channel_detail')…"
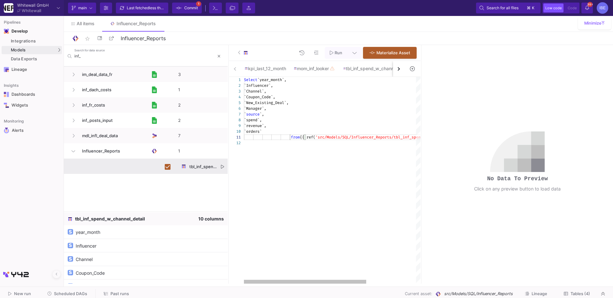
click at [315, 139] on div "1 2 3 4 5 6 7 8 9 10 11 12 Select `year_month`, `Influencer`, `Channel`, `Coupo…" at bounding box center [324, 180] width 191 height 207
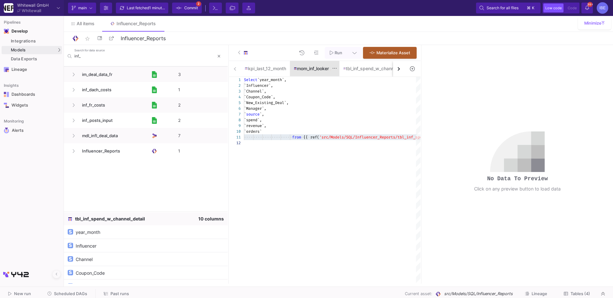
click at [311, 68] on div "mom_inf_looker" at bounding box center [315, 68] width 42 height 5
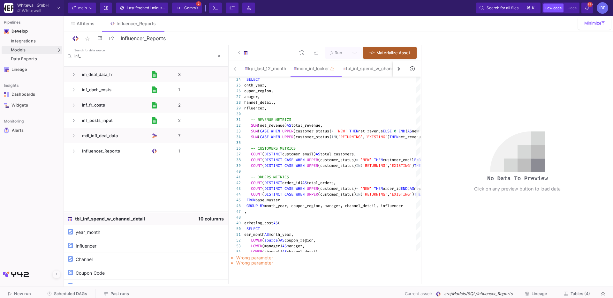
click at [233, 67] on div "kpi_last_12_month mom_inf_looker tbl_inf_spend_w_channel_detail mmm" at bounding box center [316, 69] width 175 height 16
click at [239, 49] on fa-icon at bounding box center [239, 53] width 3 height 10
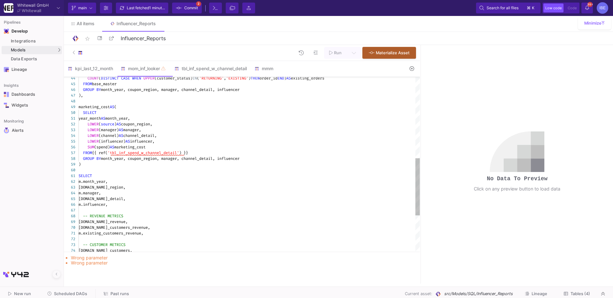
click at [166, 155] on div "63 64 65 66 67 68 69 70 71 72 73 74 62 61 59 60 58 57 56 55 54 53 51 52 50 49 4…" at bounding box center [242, 164] width 356 height 175
paste textarea "from {{ ref('src/Models/SQL/Influencer_Reports/"
click at [127, 154] on span "from" at bounding box center [130, 152] width 9 height 5
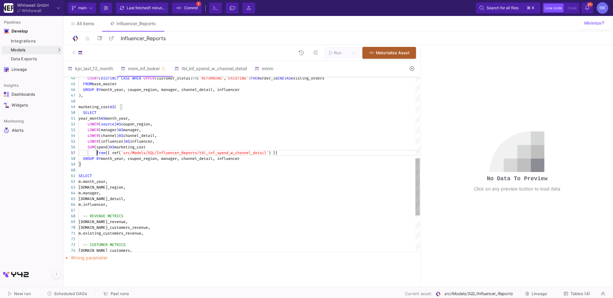
type textarea "year_month AS month_year, LOWER(source) AS coupon_region, LOWER(manager) AS man…"
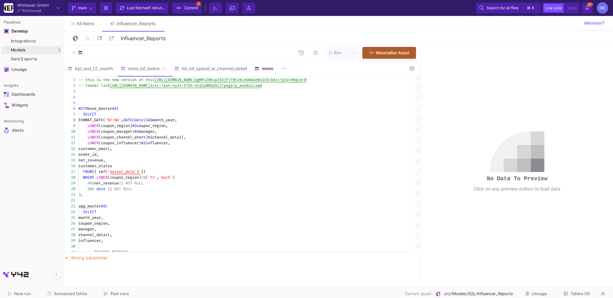
click at [266, 65] on div "mmm" at bounding box center [270, 68] width 38 height 15
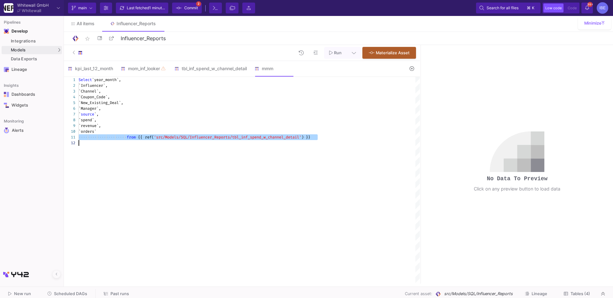
click at [236, 139] on span "'src/Models/SQL/Influencer_Reports/tbl_inf_spend_w" at bounding box center [210, 137] width 112 height 5
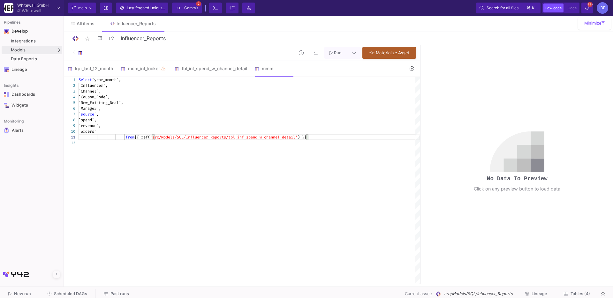
type textarea "Select `year_month`, `Influencer`, `Channel`, `Coupon_Code`, `New_Existing_Deal…"
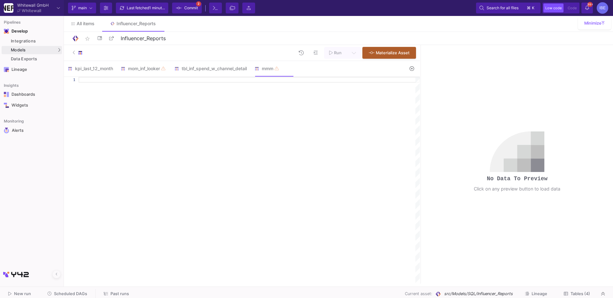
click at [77, 57] on div at bounding box center [79, 53] width 12 height 10
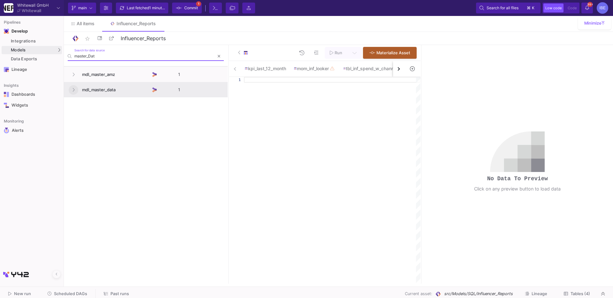
type input "master_Dat"
click at [75, 89] on button at bounding box center [74, 90] width 10 height 10
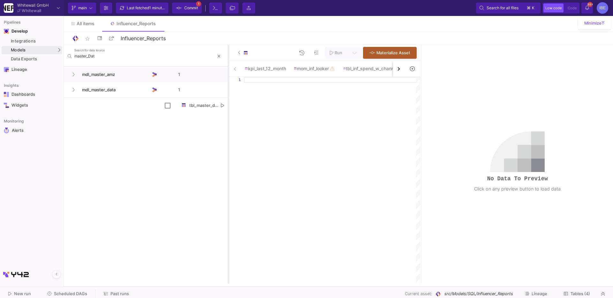
click at [228, 105] on div at bounding box center [229, 164] width 2 height 239
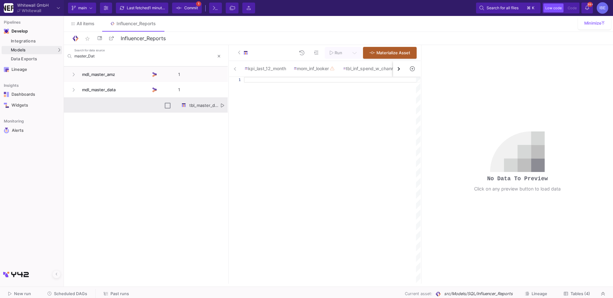
click at [221, 108] on button "Press SPACE to select this row." at bounding box center [222, 105] width 3 height 15
type textarea "`influencer_status`, `second_post_month`, `new_customer_offer` from {{ ref('src…"
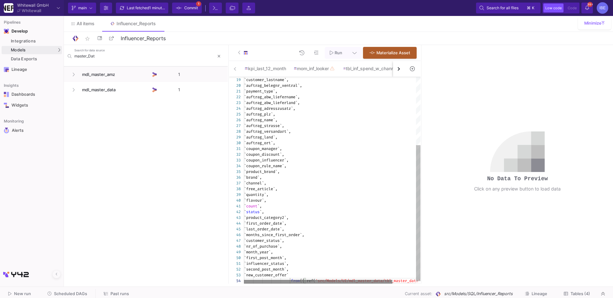
click at [313, 280] on div at bounding box center [318, 282] width 149 height 4
click at [313, 278] on div "`new_customer_offer`" at bounding box center [346, 275] width 204 height 6
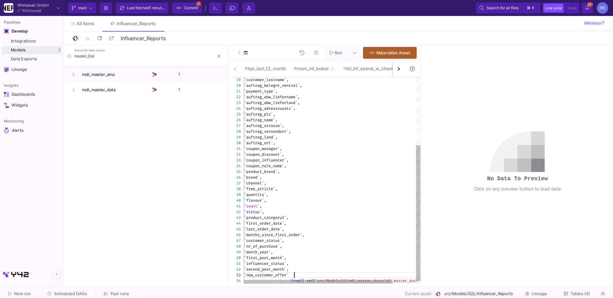
click at [313, 278] on div "`new_customer_offer`" at bounding box center [346, 275] width 204 height 6
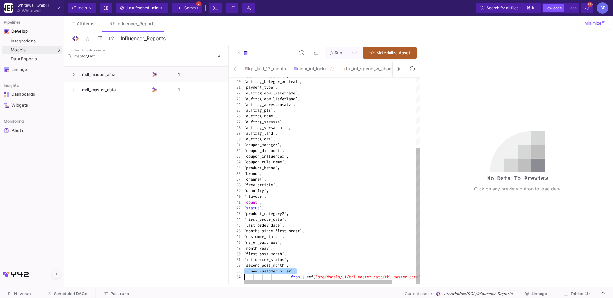
click at [313, 278] on div "19 20 21 22 23 24 25 26 27 28 29 30 31 32 33 34 35 36 37 38 39 40 41 42 43 44 4…" at bounding box center [324, 180] width 191 height 207
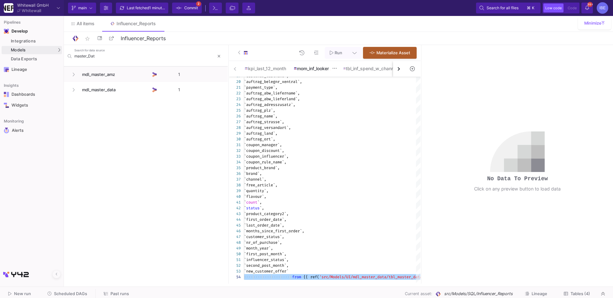
click at [316, 69] on div "mom_inf_looker" at bounding box center [315, 68] width 42 height 5
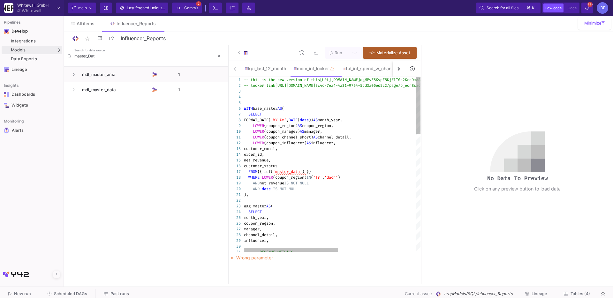
click at [279, 170] on div "1 2 3 4 5 6 7 8 9 10 11 12 13 14 15 16 17 18 19 20 21 22 23 24 25 26 27 28 29 3…" at bounding box center [324, 164] width 191 height 175
paste textarea "from {{ ref('src/Models/UI/mdl_master_data/tbl_master_data') }} WHERE LOWER(cou…"
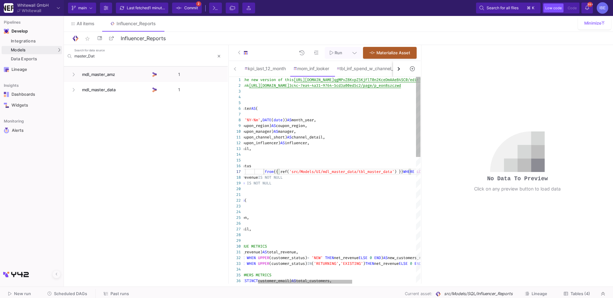
type textarea "-- this is the new version of this https://docs.google.com/spreadsheets/d/1_ZGx…"
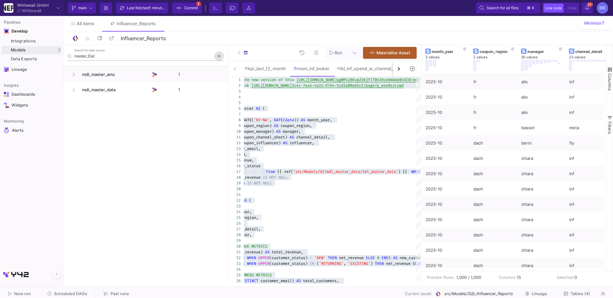
click at [216, 57] on button at bounding box center [219, 56] width 10 height 10
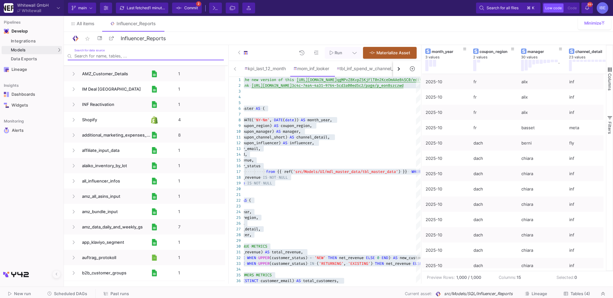
click at [238, 54] on button at bounding box center [244, 53] width 23 height 12
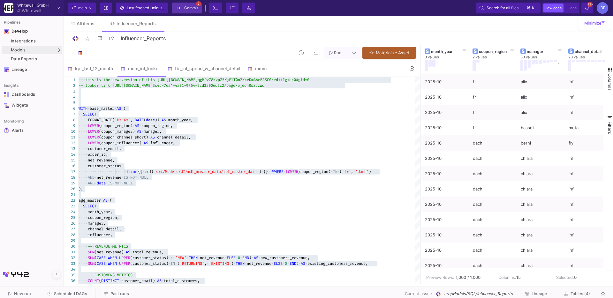
click at [189, 11] on span "Commit" at bounding box center [191, 8] width 14 height 10
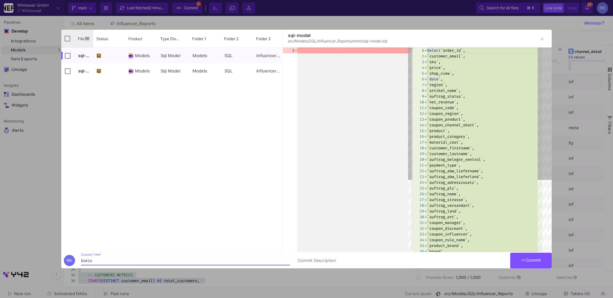
type input "burcu"
click at [66, 34] on div "File" at bounding box center [77, 39] width 32 height 18
click at [67, 36] on input "Press Space to toggle all rows selection (unchecked)" at bounding box center [68, 39] width 6 height 6
checkbox input "true"
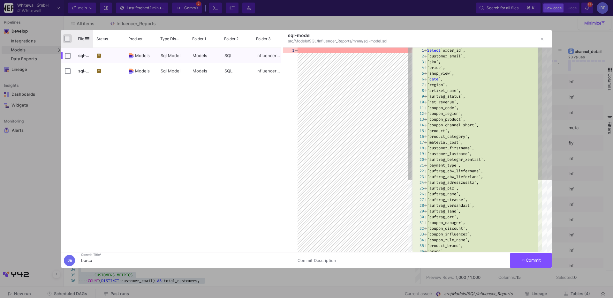
checkbox input "true"
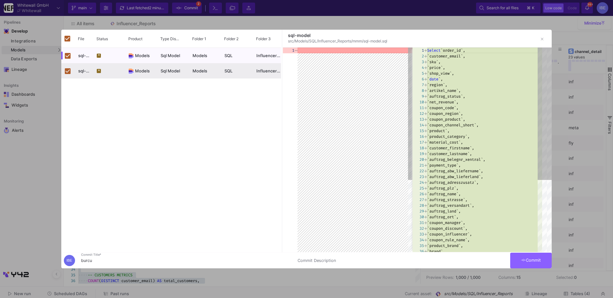
click at [517, 260] on button "Commit" at bounding box center [531, 261] width 42 height 16
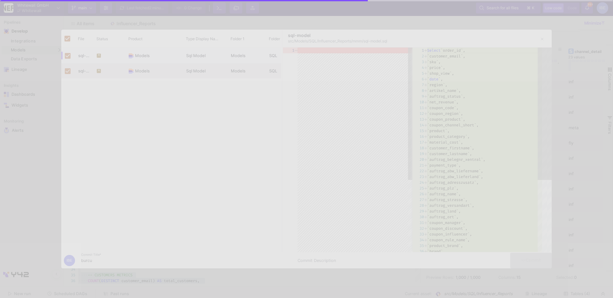
checkbox input "false"
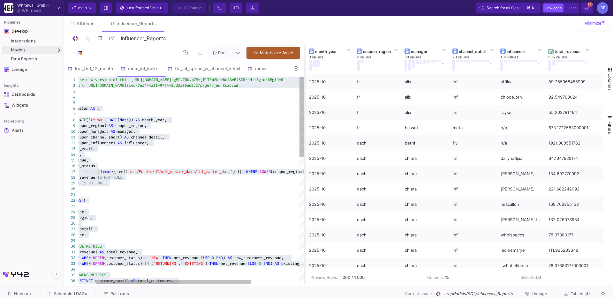
drag, startPoint x: 420, startPoint y: 117, endPoint x: 301, endPoint y: 115, distance: 119.2
click at [304, 115] on div at bounding box center [305, 164] width 2 height 239
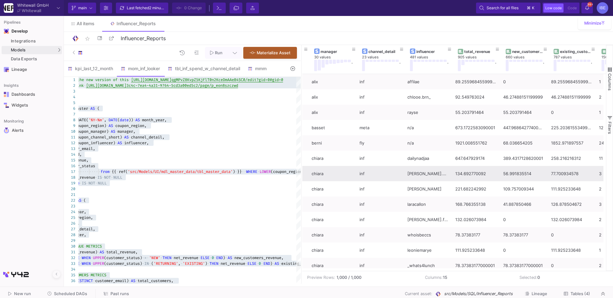
scroll to position [0, 92]
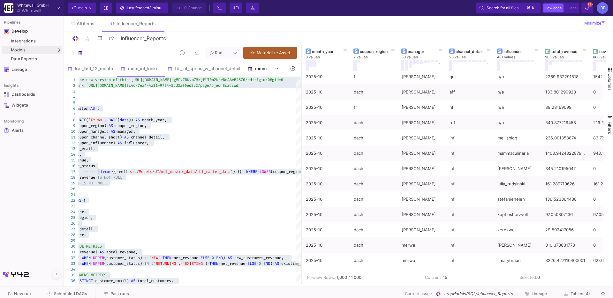
click at [266, 70] on div "mmm" at bounding box center [263, 68] width 31 height 5
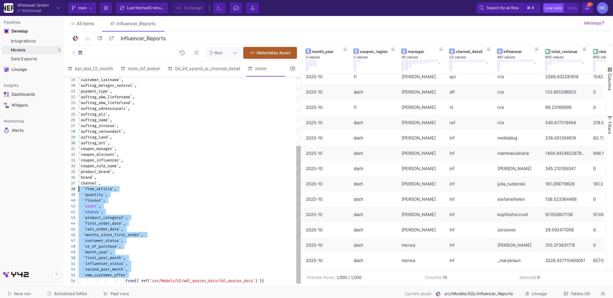
drag, startPoint x: 141, startPoint y: 273, endPoint x: 73, endPoint y: 190, distance: 107.4
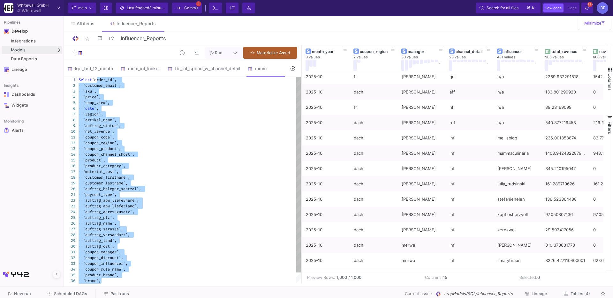
drag, startPoint x: 103, startPoint y: 269, endPoint x: 96, endPoint y: 78, distance: 190.8
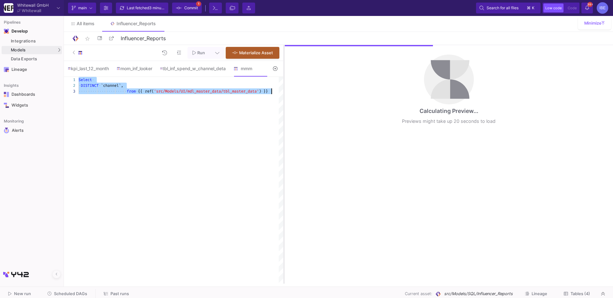
drag, startPoint x: 301, startPoint y: 103, endPoint x: 284, endPoint y: 103, distance: 17.6
click at [284, 103] on div at bounding box center [284, 164] width 2 height 239
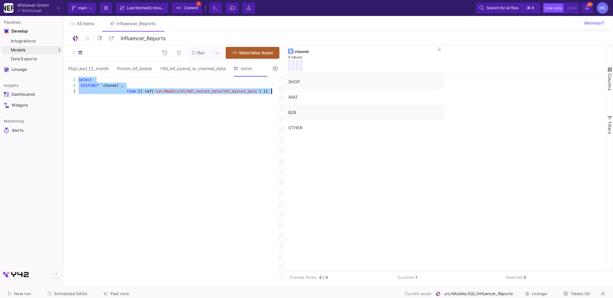
click at [262, 118] on div "Select · · DISTINCT · `channel`, ···· ···· ···· ···· ···· · from · {{ · ref( 's…" at bounding box center [181, 180] width 205 height 207
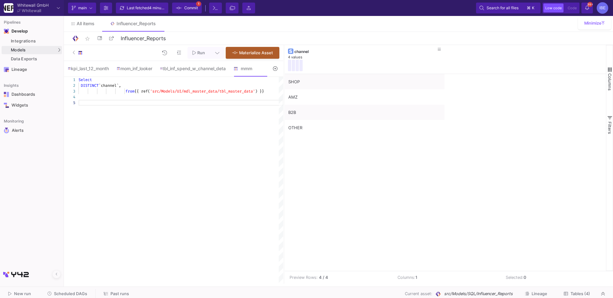
type textarea "Select DISTINCT `channel`, from {{ ref('src/Models/UI/mdl_master_data/tbl_maste…"
click at [76, 52] on div at bounding box center [79, 53] width 12 height 10
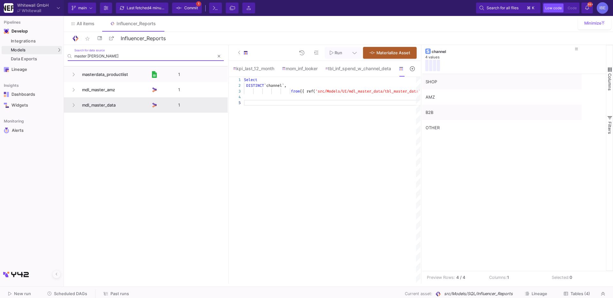
type input "master dat"
click at [213, 112] on p "1" at bounding box center [201, 105] width 46 height 15
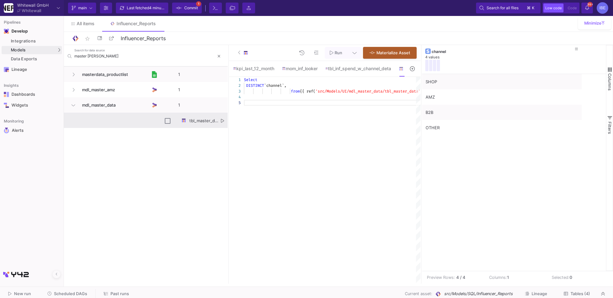
click at [218, 122] on div "tbl_master_data" at bounding box center [198, 120] width 40 height 15
checkbox input "true"
click at [220, 122] on div "tbl_master_data" at bounding box center [201, 120] width 46 height 15
click at [222, 121] on icon "Press SPACE to deselect this row." at bounding box center [222, 121] width 3 height 4
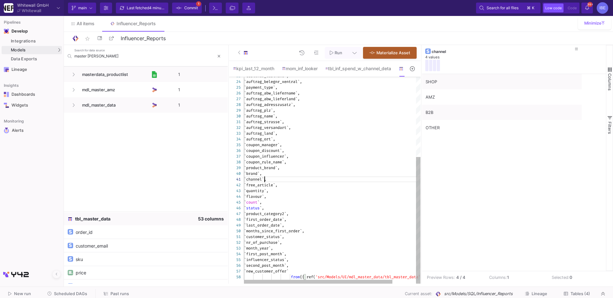
click at [265, 181] on div "23 24 25 26 27 28 29 30 31 32 33 34 35 36 37 38 39 40 41 42 43 44 45 46 47 48 4…" at bounding box center [324, 180] width 191 height 207
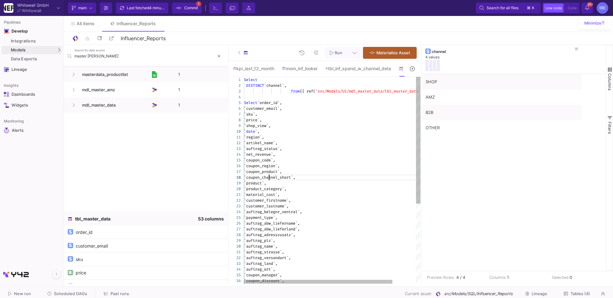
click at [274, 87] on div "23 24 25 26 27 28 29 30 31 32 33 34 35 36 22 21 20 19 18 17 16 15 14 13 12 11 1…" at bounding box center [324, 180] width 191 height 207
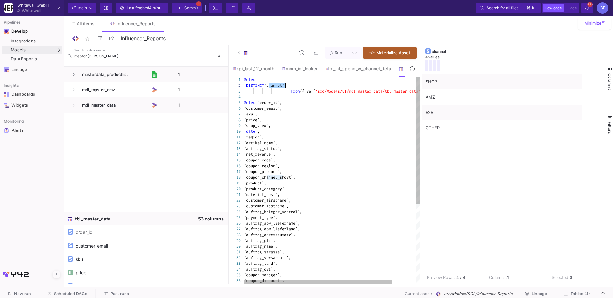
paste textarea "oupon_channel_short"
type textarea "Select DISTINCT `coupon_channel_short`, from {{ ref('src/Models/UI/mdl_master_d…"
click at [239, 77] on div "23 24 25 26 27 28 29 30 31 32 33 34 35 36 22 21 20 19 18 17 16 15 14 13 12 11 1…" at bounding box center [324, 180] width 191 height 207
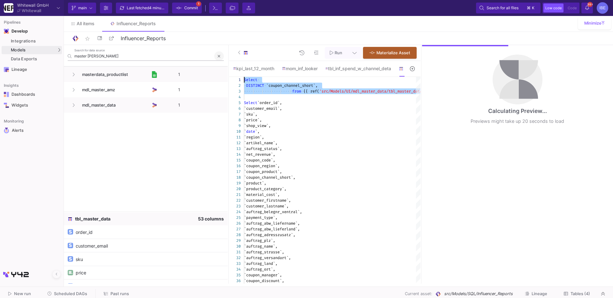
click at [217, 54] on button at bounding box center [219, 56] width 10 height 10
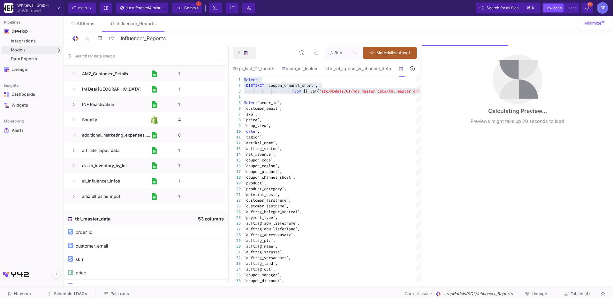
click at [242, 52] on div at bounding box center [244, 53] width 12 height 10
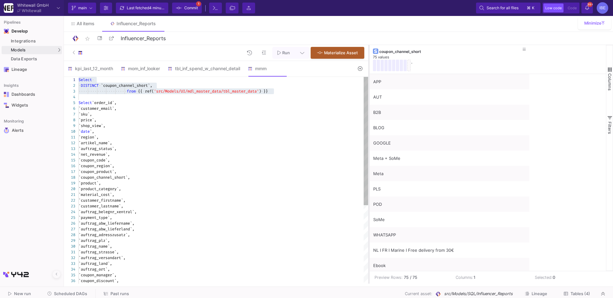
drag, startPoint x: 420, startPoint y: 137, endPoint x: 368, endPoint y: 137, distance: 52.1
click at [368, 137] on div at bounding box center [369, 164] width 2 height 239
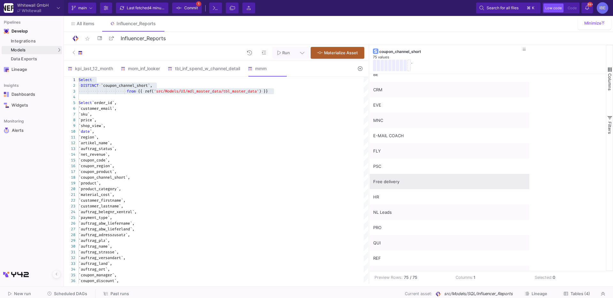
scroll to position [331, 0]
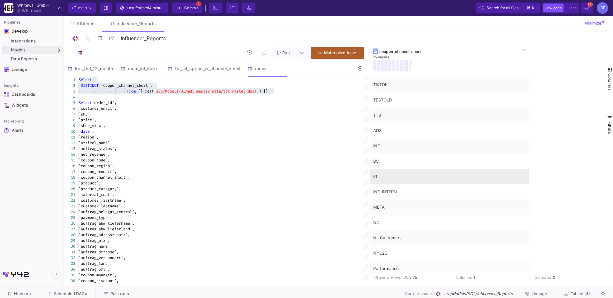
click at [423, 183] on div "IG" at bounding box center [449, 176] width 153 height 15
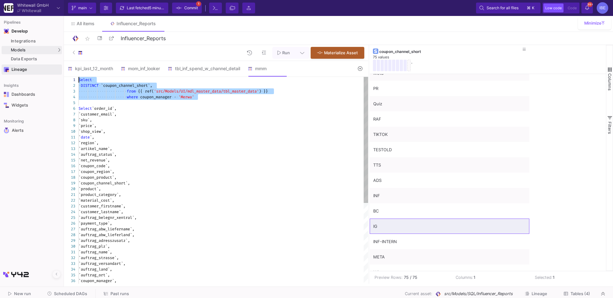
drag, startPoint x: 229, startPoint y: 101, endPoint x: 20, endPoint y: 69, distance: 211.4
click at [20, 69] on mat-sidenav-container "Pipelines Develop Integrations Models Models UI-Models SQL-Models Data Exports …" at bounding box center [306, 142] width 613 height 284
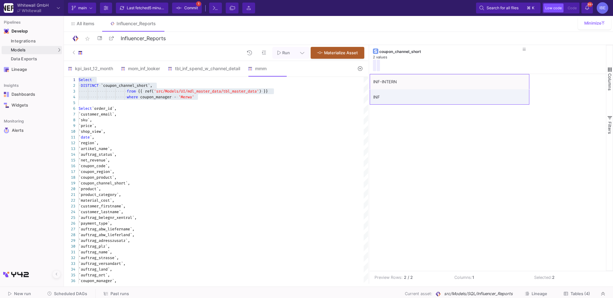
drag, startPoint x: 409, startPoint y: 82, endPoint x: 400, endPoint y: 109, distance: 27.6
click at [400, 109] on div "INF-INTERN INF" at bounding box center [488, 172] width 236 height 197
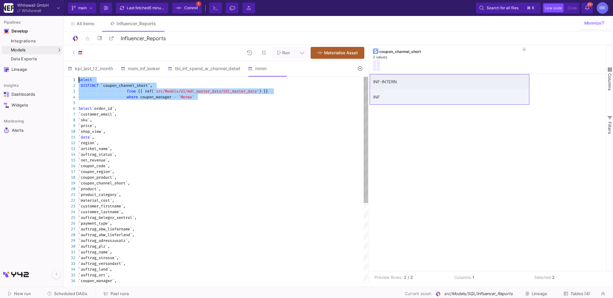
click at [188, 95] on span "'Merwa'" at bounding box center [187, 97] width 16 height 5
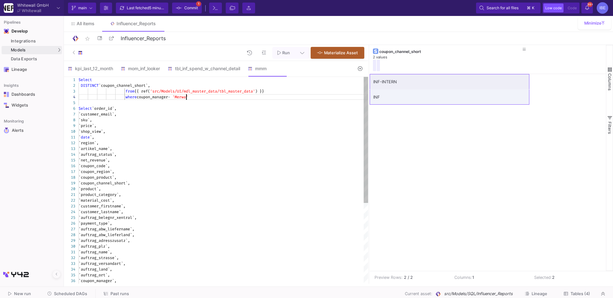
click at [190, 95] on span "'Clara'" at bounding box center [189, 97] width 34 height 5
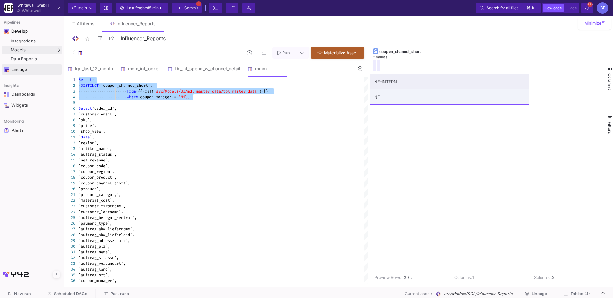
drag, startPoint x: 198, startPoint y: 97, endPoint x: 42, endPoint y: 74, distance: 158.2
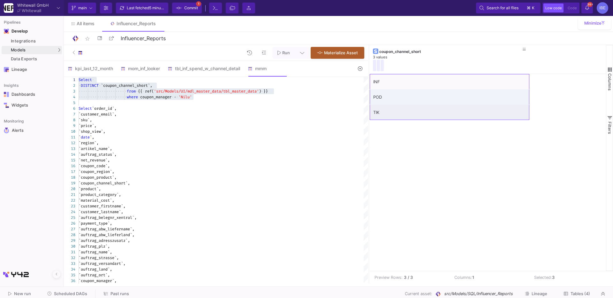
drag, startPoint x: 398, startPoint y: 80, endPoint x: 395, endPoint y: 129, distance: 49.6
click at [395, 129] on div "INF POD TIK" at bounding box center [488, 172] width 236 height 197
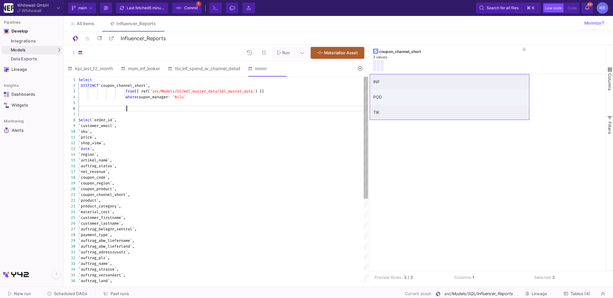
scroll to position [40, 48]
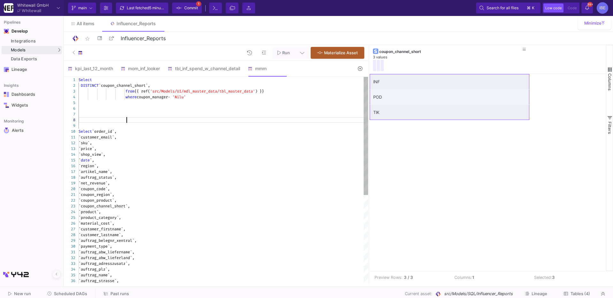
paste textarea "INF POD TIK"
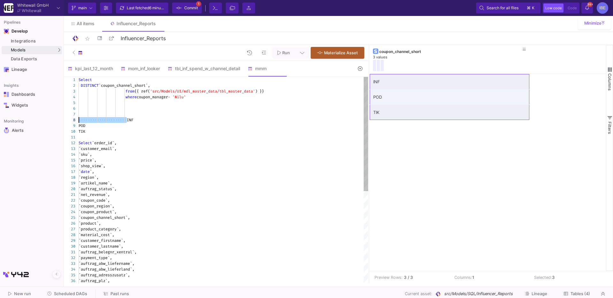
drag, startPoint x: 127, startPoint y: 118, endPoint x: 77, endPoint y: 120, distance: 49.9
click at [186, 99] on span "'Nilu'" at bounding box center [178, 97] width 13 height 5
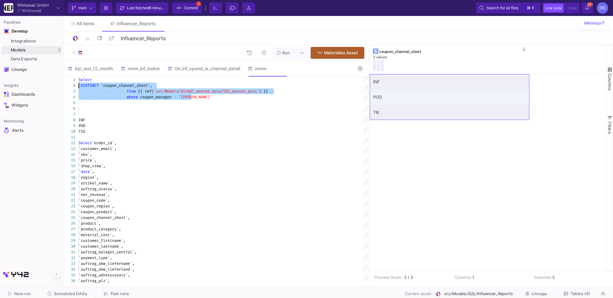
drag, startPoint x: 203, startPoint y: 98, endPoint x: 49, endPoint y: 78, distance: 156.2
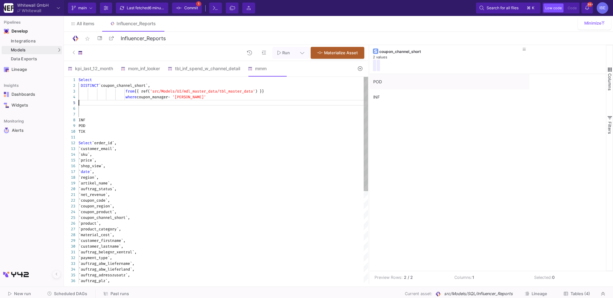
click at [188, 100] on div at bounding box center [224, 103] width 290 height 6
click at [187, 99] on span "'Sam'" at bounding box center [189, 97] width 34 height 5
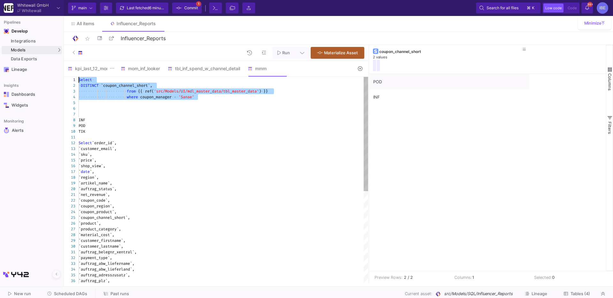
drag, startPoint x: 216, startPoint y: 101, endPoint x: 65, endPoint y: 74, distance: 153.1
click at [65, 74] on form "kpi_last_12_month mom_inf_looker tbl_inf_spend_w_channel_detail mmm 1 -- https:…" at bounding box center [216, 172] width 304 height 223
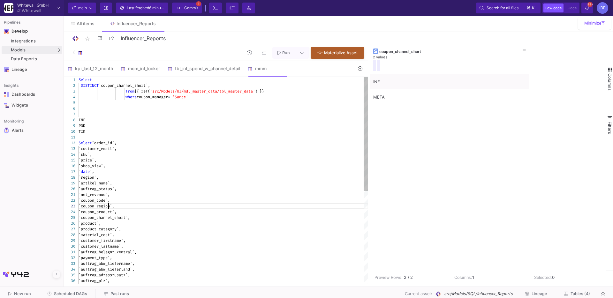
click at [107, 206] on span "`coupon_region`," at bounding box center [97, 206] width 36 height 5
click at [190, 93] on span "'src/Models/UI/mdl_master_data/tbl_master_data'" at bounding box center [202, 91] width 105 height 5
click at [188, 95] on span "'Sanae'" at bounding box center [180, 97] width 16 height 5
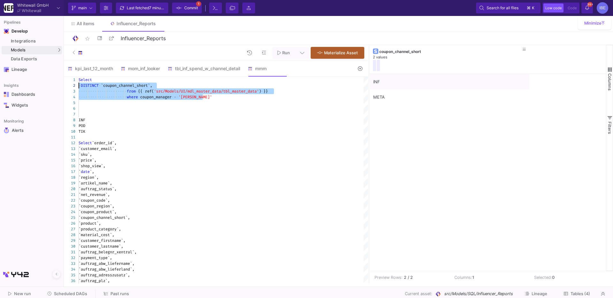
drag, startPoint x: 210, startPoint y: 96, endPoint x: 28, endPoint y: 75, distance: 182.7
click at [191, 95] on span "'Matthias'" at bounding box center [196, 97] width 34 height 5
click at [190, 98] on span "'Matthias'" at bounding box center [196, 97] width 34 height 5
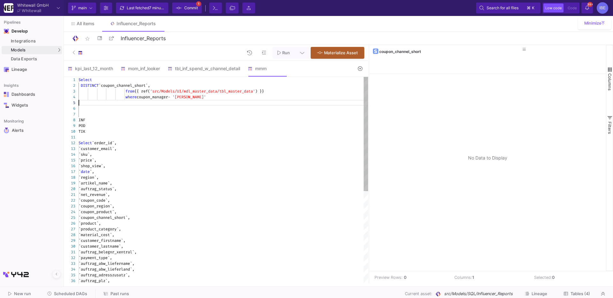
click at [182, 101] on div at bounding box center [224, 103] width 290 height 6
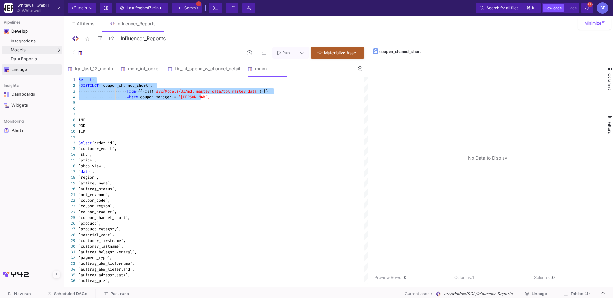
drag, startPoint x: 204, startPoint y: 96, endPoint x: 51, endPoint y: 70, distance: 155.8
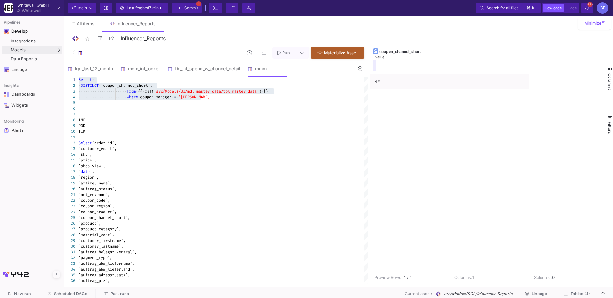
click at [189, 97] on span "'Mathias'" at bounding box center [196, 97] width 34 height 5
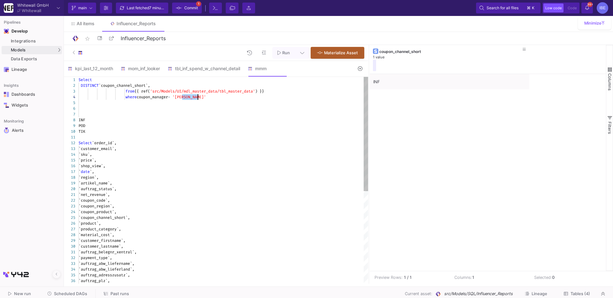
paste textarea "CathiBE"
click at [153, 99] on span "coupon_manager" at bounding box center [152, 97] width 31 height 5
click at [162, 99] on span "coupon_manager" at bounding box center [152, 97] width 31 height 5
click at [164, 99] on span "coupon_manager" at bounding box center [152, 97] width 31 height 5
drag, startPoint x: 174, startPoint y: 97, endPoint x: 157, endPoint y: 97, distance: 16.6
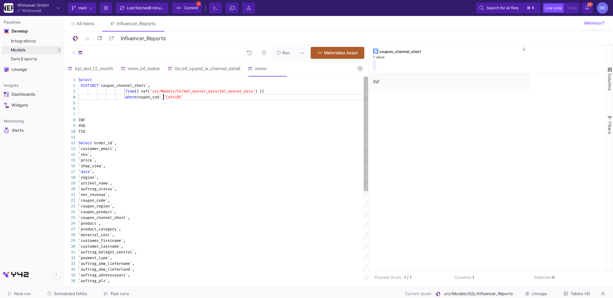
scroll to position [18, 87]
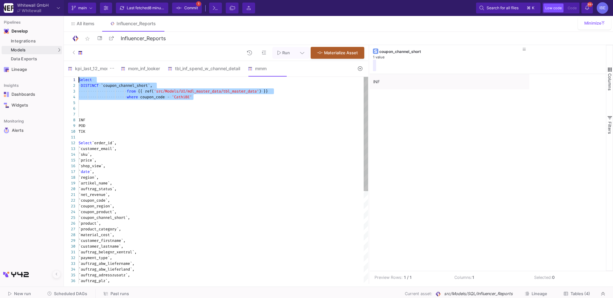
drag, startPoint x: 198, startPoint y: 95, endPoint x: 71, endPoint y: 68, distance: 130.1
click at [192, 97] on span "'CathiBE'" at bounding box center [182, 97] width 20 height 5
click at [189, 96] on span "'CathiBE'" at bounding box center [182, 97] width 20 height 5
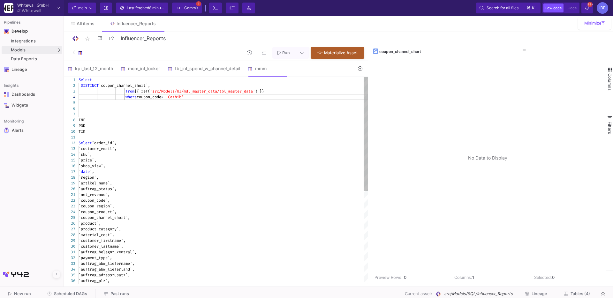
scroll to position [18, 112]
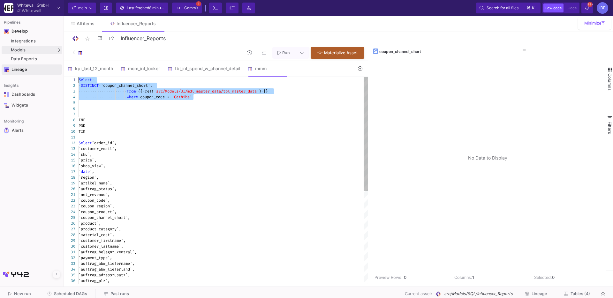
drag, startPoint x: 211, startPoint y: 98, endPoint x: 33, endPoint y: 73, distance: 179.7
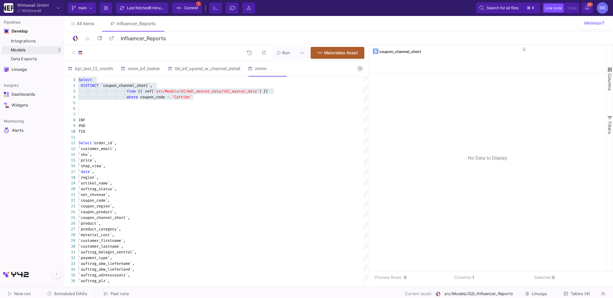
click at [180, 97] on span "'Cathibe'" at bounding box center [182, 97] width 20 height 5
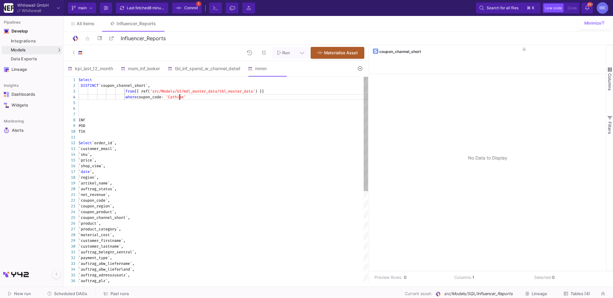
paste textarea "ELISAZUNDER"
click at [180, 97] on span "'CaELISAZUNDERthibe'" at bounding box center [188, 97] width 45 height 5
paste textarea "ELISAZUNDER"
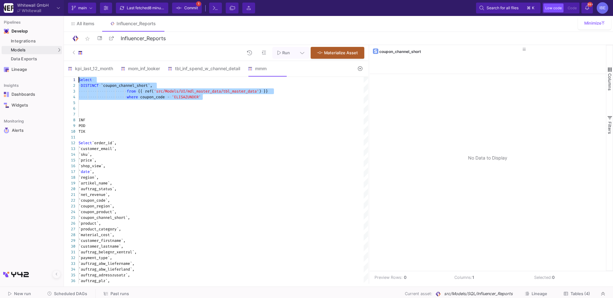
drag, startPoint x: 206, startPoint y: 96, endPoint x: 54, endPoint y: 75, distance: 154.2
click at [195, 99] on span "'ELISAZUNDER'" at bounding box center [186, 97] width 29 height 5
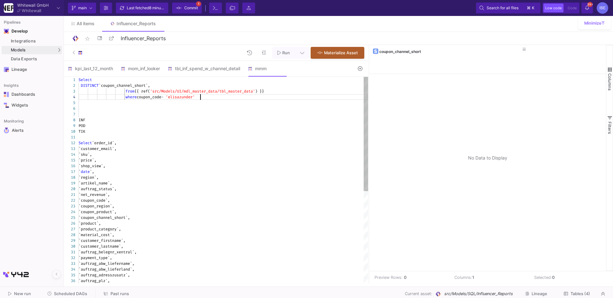
scroll to position [18, 122]
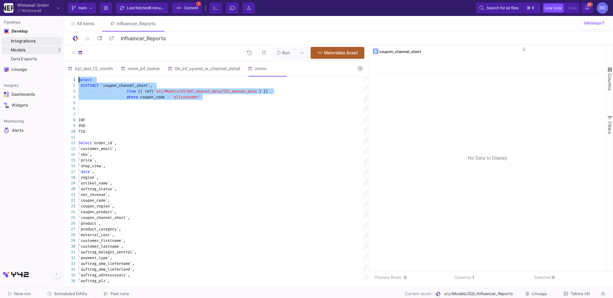
drag, startPoint x: 221, startPoint y: 96, endPoint x: 41, endPoint y: 45, distance: 187.8
click at [190, 96] on span "'elisazunder'" at bounding box center [186, 97] width 29 height 5
paste textarea "BIO360"
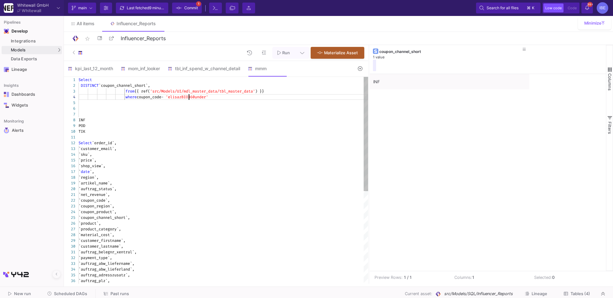
click at [190, 96] on span "'elisazBIO360under'" at bounding box center [187, 97] width 42 height 5
paste textarea "BIO360"
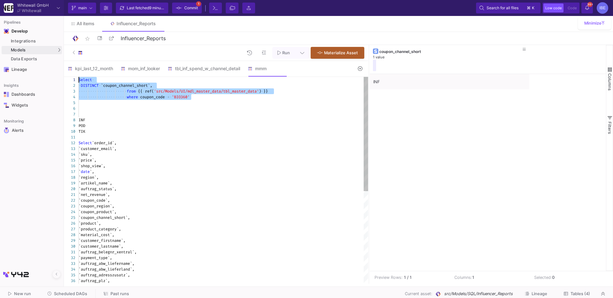
drag, startPoint x: 195, startPoint y: 99, endPoint x: 73, endPoint y: 80, distance: 122.8
click at [180, 101] on div at bounding box center [224, 103] width 290 height 6
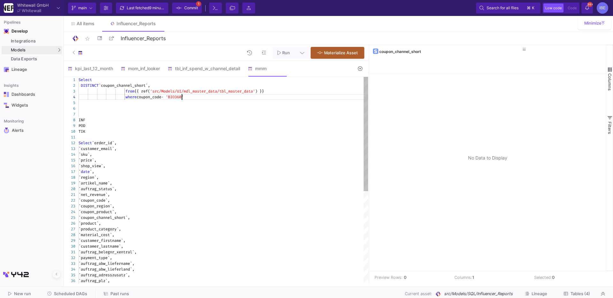
click at [182, 99] on div "30 31 32 33 34 35 36 29 28 27 26 25 24 23 22 21 20 19 18 17 16 15 14 13 12 11 1…" at bounding box center [216, 180] width 304 height 207
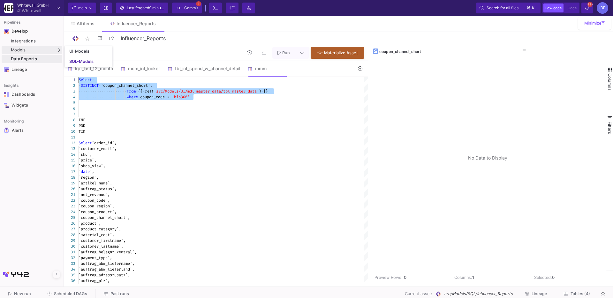
drag, startPoint x: 207, startPoint y: 101, endPoint x: 41, endPoint y: 56, distance: 172.4
click at [41, 56] on mat-sidenav-container "Pipelines Develop Integrations Models Models UI-Models SQL-Models Data Exports …" at bounding box center [306, 142] width 613 height 284
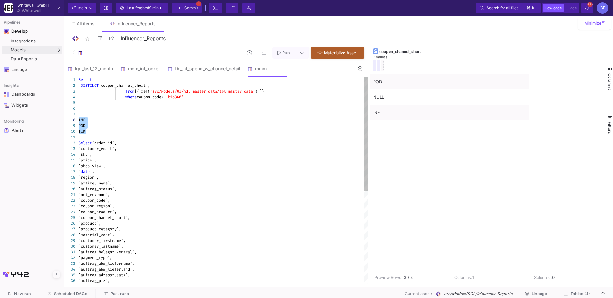
drag, startPoint x: 88, startPoint y: 132, endPoint x: 77, endPoint y: 121, distance: 15.6
type textarea "Select DISTINCT `coupon_channel_short`, from {{ ref('src/Models/UI/mdl_master_d…"
click at [140, 71] on div "mom_inf_looker" at bounding box center [140, 68] width 47 height 15
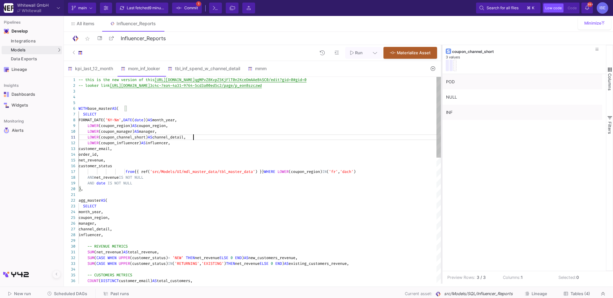
drag, startPoint x: 369, startPoint y: 207, endPoint x: 441, endPoint y: 200, distance: 72.5
click at [441, 200] on div at bounding box center [442, 164] width 2 height 239
click at [399, 171] on div "from {{ ref( 'src/Models/UI/mdl_master_data/tbl_master_data' ) }} WHERE LOWER (…" at bounding box center [260, 172] width 362 height 6
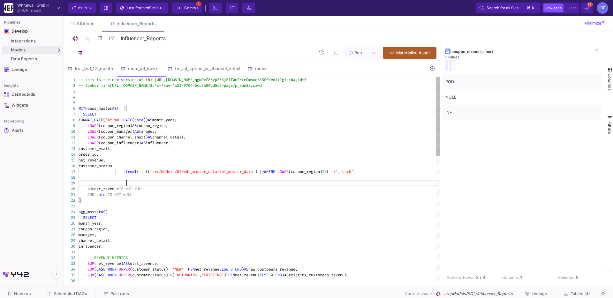
scroll to position [51, 48]
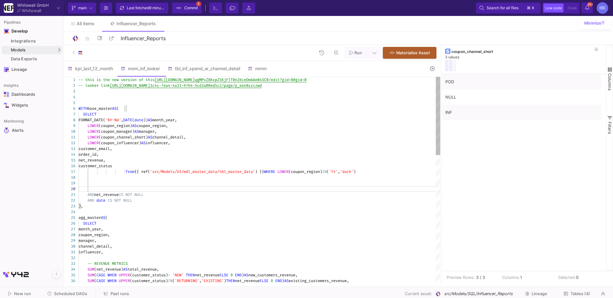
click at [167, 182] on div at bounding box center [260, 183] width 362 height 6
paste textarea "TIK AND net_revenue IS NOT NULL AND date IS NOT NULL ), agg_master AS ( SELECT …"
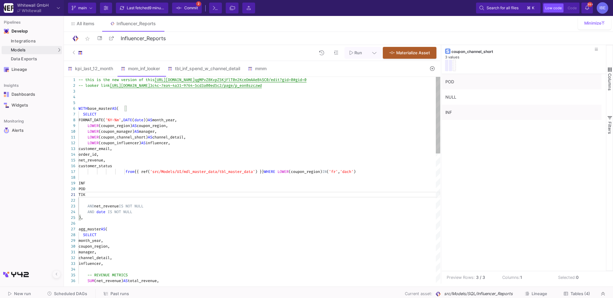
click at [322, 173] on span "(coupon_region)" at bounding box center [306, 171] width 34 height 5
click at [354, 172] on span "'fr'" at bounding box center [349, 171] width 9 height 5
click at [372, 173] on span "'dach'" at bounding box center [364, 171] width 13 height 5
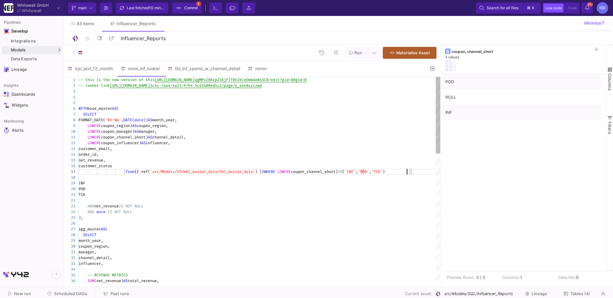
scroll to position [35, 71]
drag, startPoint x: 125, startPoint y: 197, endPoint x: 63, endPoint y: 178, distance: 65.3
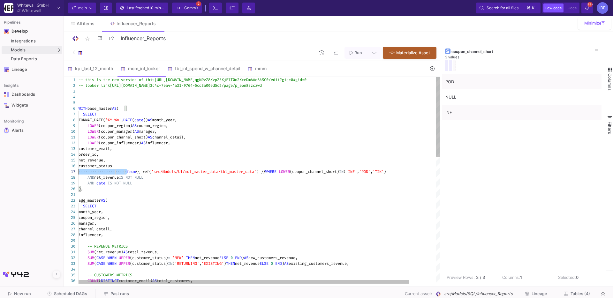
drag, startPoint x: 126, startPoint y: 172, endPoint x: 74, endPoint y: 172, distance: 51.7
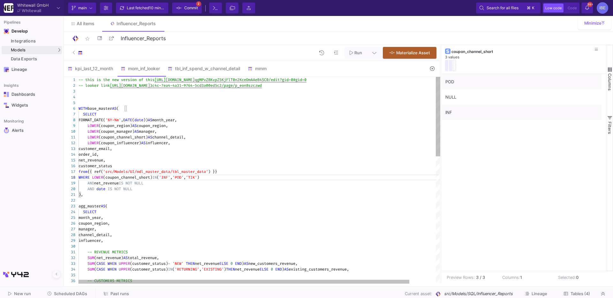
scroll to position [40, 2]
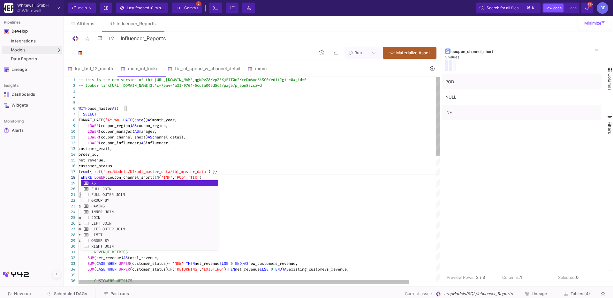
click at [79, 177] on span at bounding box center [80, 177] width 2 height 5
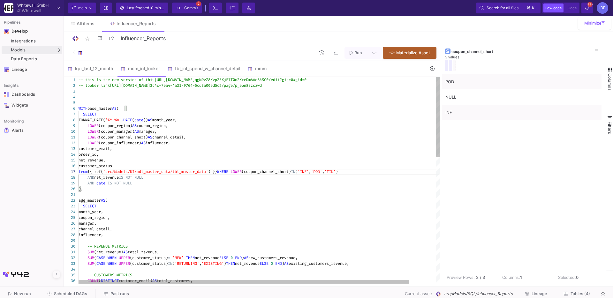
scroll to position [40, 0]
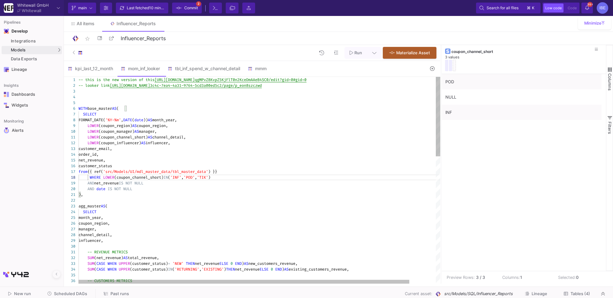
click at [83, 181] on div "1 2 3 4 5 6 7 8 9 10 11 12 13 14 15 16 17 19 20 21 22 23 24 25 26 27 28 29 30 3…" at bounding box center [252, 180] width 377 height 207
click at [84, 187] on span at bounding box center [83, 189] width 9 height 5
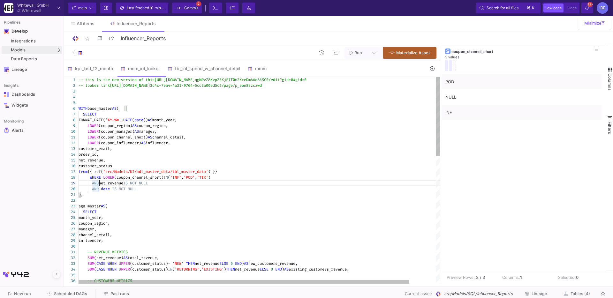
click at [119, 185] on span "net_revenue" at bounding box center [111, 183] width 25 height 5
click at [118, 185] on span "net_revenue" at bounding box center [111, 183] width 25 height 5
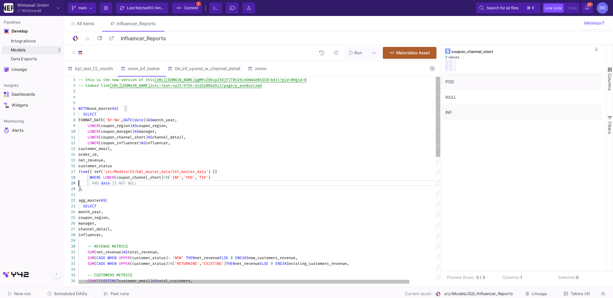
click at [114, 139] on span "(coupon_channel_short)" at bounding box center [123, 137] width 49 height 5
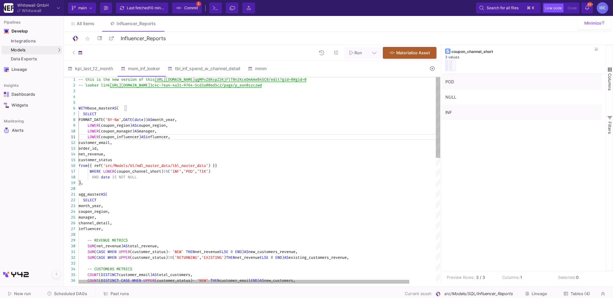
click at [124, 223] on div "channel_detail," at bounding box center [274, 223] width 391 height 6
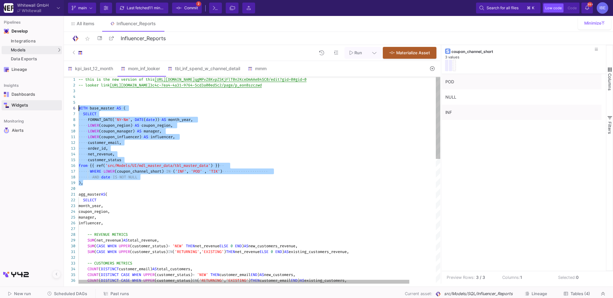
drag, startPoint x: 151, startPoint y: 181, endPoint x: 54, endPoint y: 105, distance: 123.1
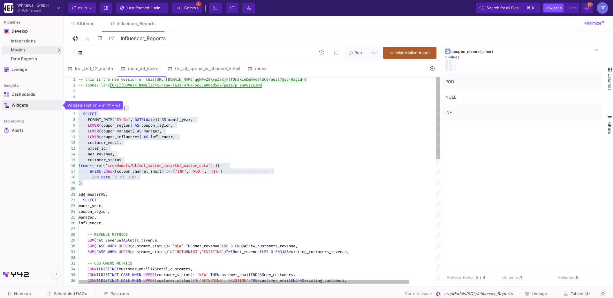
drag, startPoint x: 56, startPoint y: 107, endPoint x: 58, endPoint y: 110, distance: 3.6
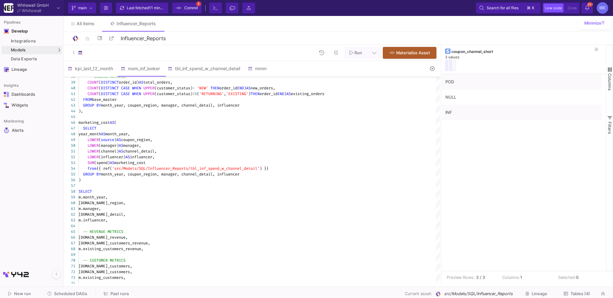
click at [216, 168] on span "'src/Models/SQL/Influencer_Reports/tbl_inf_spend_w" at bounding box center [168, 168] width 112 height 5
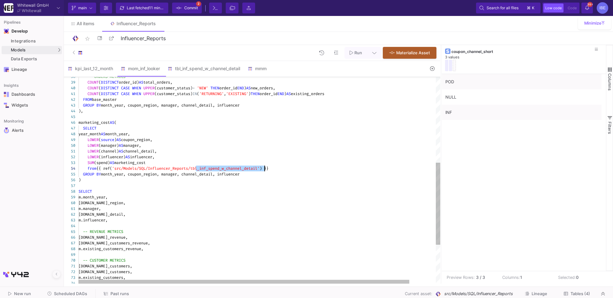
click at [216, 168] on div "55 56 57 58 59 60 61 62 63 64 65 66 67 68 69 70 71 72 73 74 54 52 53 51 47 48 4…" at bounding box center [252, 180] width 377 height 207
click at [267, 123] on div "marketing_cost AS (" at bounding box center [274, 123] width 391 height 6
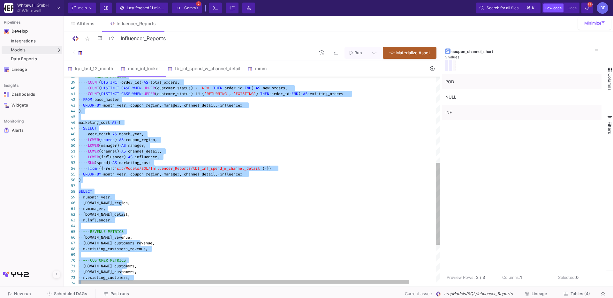
paste textarea "ORDER BY m.month_year DESC, m.manager;"
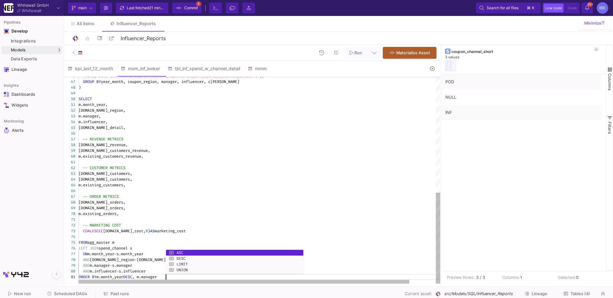
scroll to position [0, 87]
click at [252, 154] on div "m.existing_customers_revenue," at bounding box center [274, 157] width 391 height 6
click at [217, 78] on div at bounding box center [252, 78] width 377 height 2
click at [217, 71] on div "tbl_inf_spend_w_channel_detail" at bounding box center [204, 68] width 73 height 5
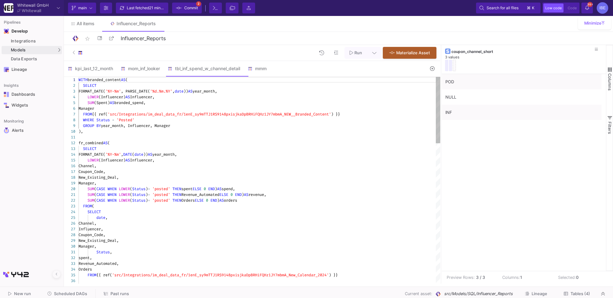
click at [259, 78] on div "WITH branded_content AS (" at bounding box center [260, 80] width 362 height 6
click at [259, 74] on div "mmm" at bounding box center [263, 68] width 38 height 15
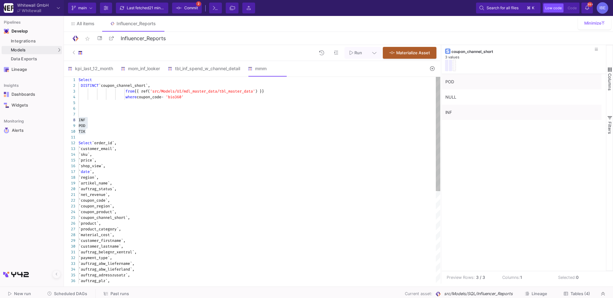
click at [249, 90] on span "'src/Models/UI/mdl_master_data/tbl_master_data'" at bounding box center [202, 91] width 105 height 5
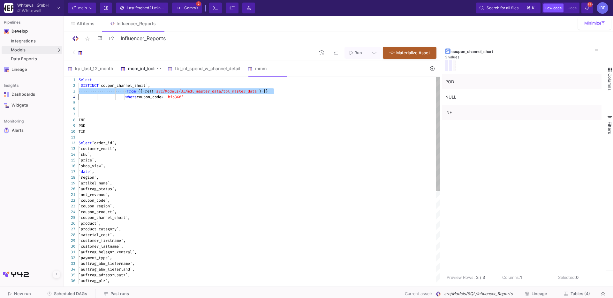
click at [140, 69] on div "mom_inf_looker" at bounding box center [140, 68] width 39 height 5
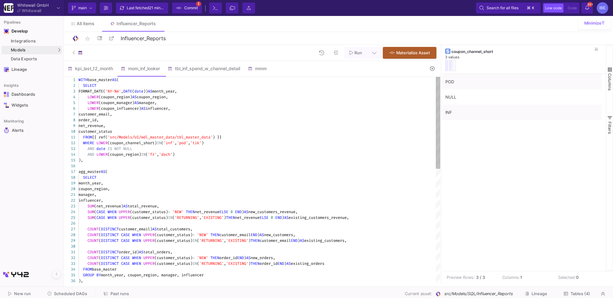
scroll to position [0, 71]
click at [171, 156] on span "'dach'" at bounding box center [165, 154] width 13 height 5
click at [181, 174] on div "agg_master AS (" at bounding box center [260, 172] width 362 height 6
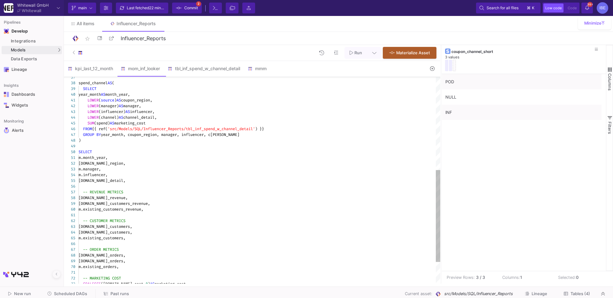
click at [181, 174] on div "m.influencer," at bounding box center [260, 175] width 362 height 6
type textarea "WITH base_master AS ( SELECT FORMAT_DATE('%Y-%m', DATE(date)) AS month_year, LO…"
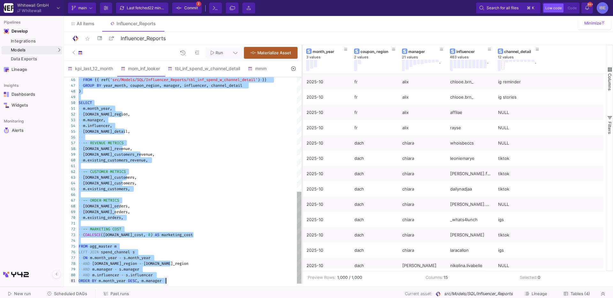
drag, startPoint x: 441, startPoint y: 128, endPoint x: 295, endPoint y: 112, distance: 146.9
click at [302, 112] on div at bounding box center [303, 164] width 2 height 239
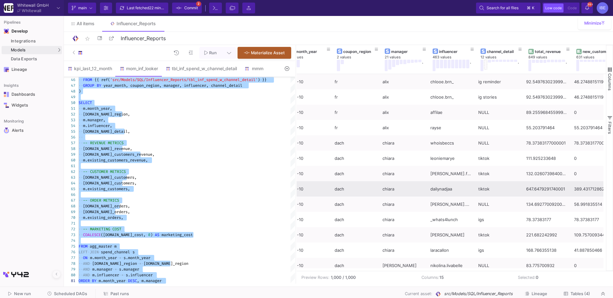
scroll to position [0, 16]
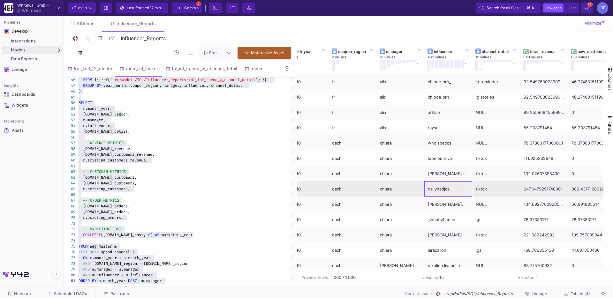
click at [446, 196] on div "dailynadjaa" at bounding box center [448, 189] width 41 height 15
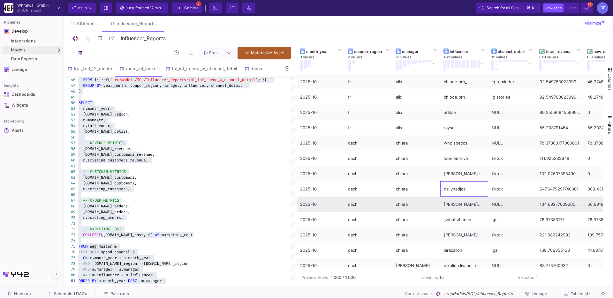
scroll to position [0, 0]
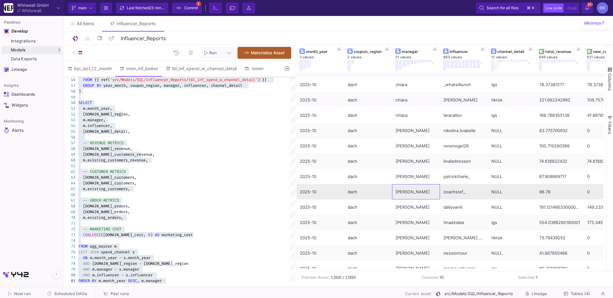
click at [439, 195] on div "clara" at bounding box center [416, 191] width 48 height 15
click at [451, 195] on div "coachstef_" at bounding box center [464, 192] width 41 height 15
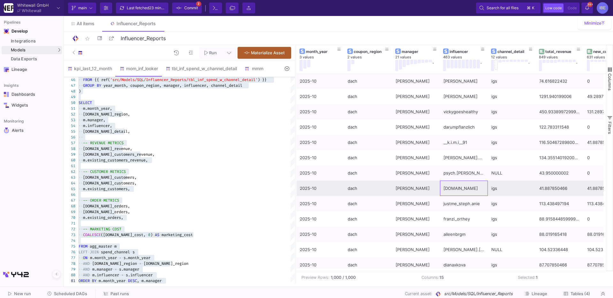
click at [451, 195] on div "[DOMAIN_NAME]" at bounding box center [464, 188] width 41 height 15
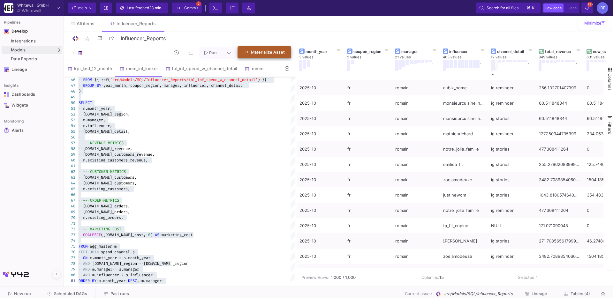
click at [255, 49] on button "Materialize Asset" at bounding box center [265, 52] width 54 height 12
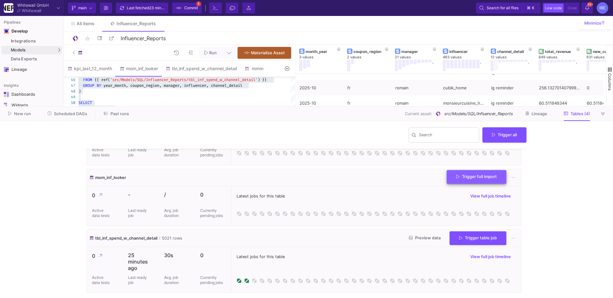
click at [463, 183] on button "Trigger full import" at bounding box center [477, 177] width 60 height 14
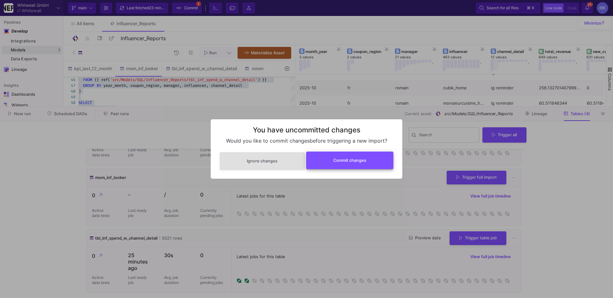
click at [367, 156] on button "Commit changes" at bounding box center [350, 161] width 88 height 18
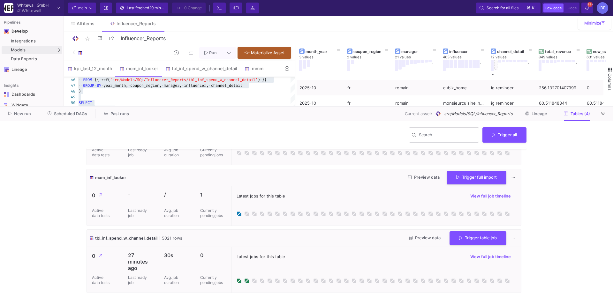
click at [600, 118] on div at bounding box center [604, 114] width 10 height 10
click at [601, 116] on button at bounding box center [604, 114] width 10 height 10
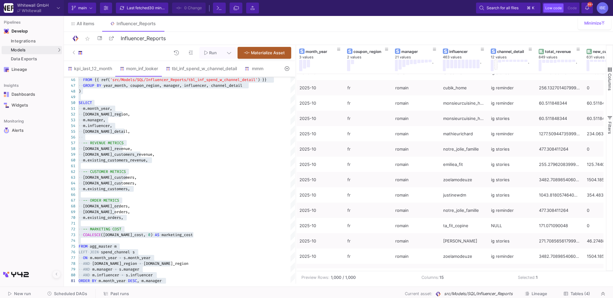
click at [287, 71] on icon at bounding box center [287, 68] width 4 height 4
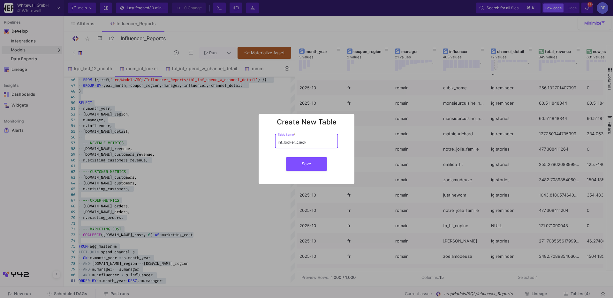
type input "inf_looker_cjeck"
click at [286, 157] on button "Save" at bounding box center [307, 163] width 42 height 13
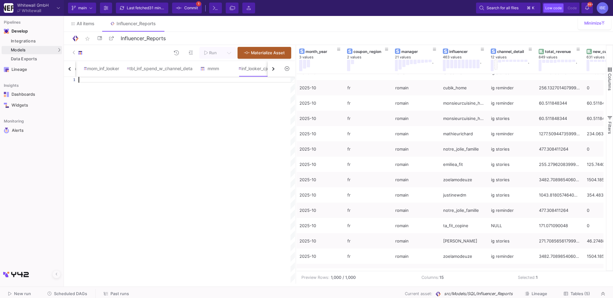
click at [267, 85] on div at bounding box center [187, 180] width 217 height 207
paste textarea "new_customers AS 'New Customers', existing_customers AS 'Existing Customers', t…"
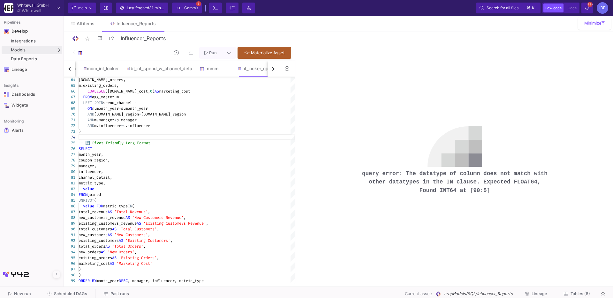
drag, startPoint x: 361, startPoint y: 175, endPoint x: 532, endPoint y: 209, distance: 174.5
click at [532, 209] on div "query error: The datatype of column does not match with other datatypes in the …" at bounding box center [454, 164] width 211 height 95
copy pre "query error: The datatype of column does not match with other datatypes in the …"
click at [239, 204] on div "value FOR metric_type IN (" at bounding box center [187, 206] width 217 height 6
type textarea "WITH base_master AS ( SELECT FORMAT_DATE('%Y-%m', DATE(date)) AS month_year, LO…"
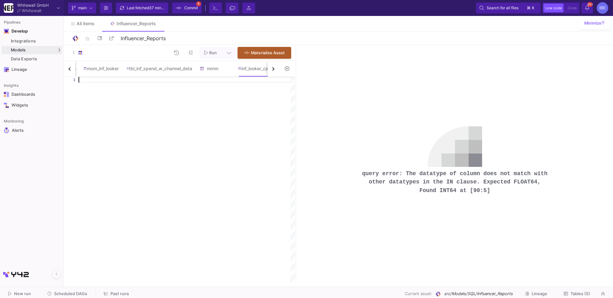
paste textarea ") ORDER BY month_year DESC, manager, influencer, metric_type;"
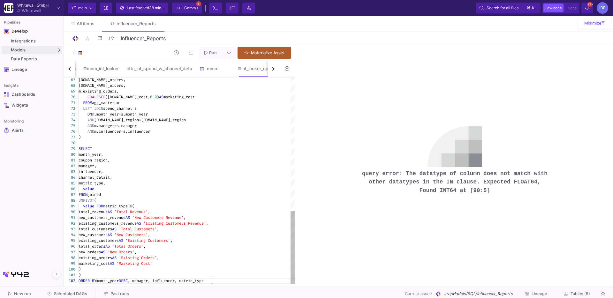
type textarea "WITH base_master AS ( SELECT FORMAT_DATE('%Y-%m', DATE(date)) AS month_year, LO…"
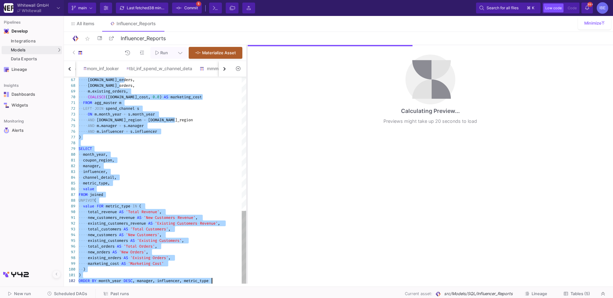
drag, startPoint x: 296, startPoint y: 177, endPoint x: 247, endPoint y: 189, distance: 50.4
click at [247, 189] on div at bounding box center [247, 164] width 2 height 239
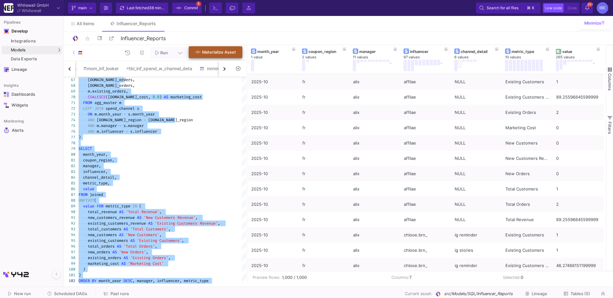
click at [228, 55] on button "Materialize Asset" at bounding box center [216, 52] width 54 height 12
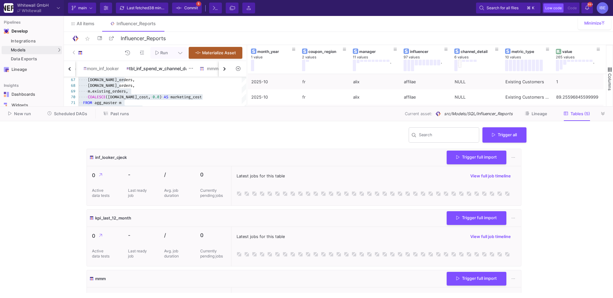
click at [196, 72] on div "tbl_inf_spend_w_channel_detail" at bounding box center [159, 68] width 73 height 15
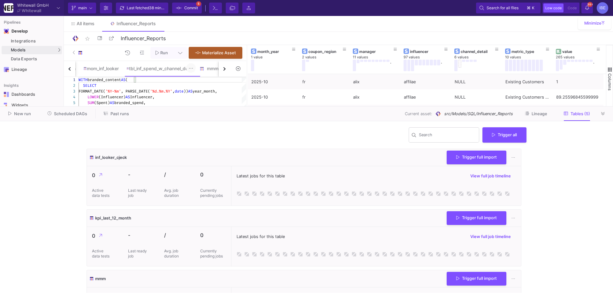
click at [196, 70] on button at bounding box center [191, 68] width 10 height 10
click at [203, 77] on div "Rename" at bounding box center [209, 80] width 26 height 15
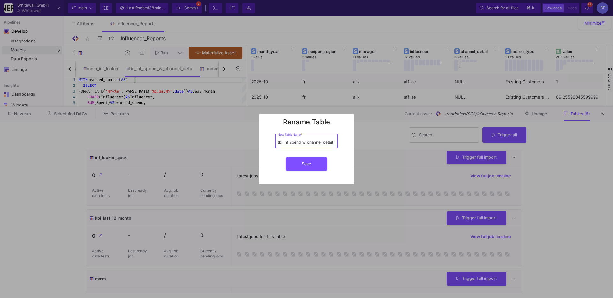
click at [304, 142] on input "tbl_inf_spend_w_channel_detail" at bounding box center [306, 142] width 57 height 5
click at [222, 88] on div at bounding box center [306, 149] width 613 height 298
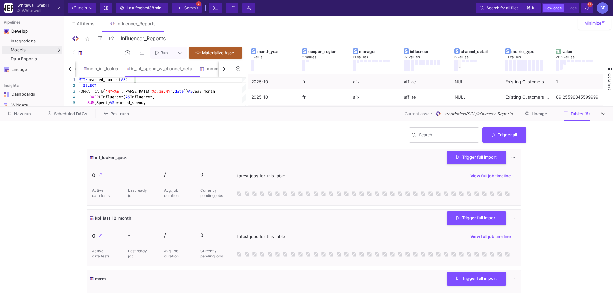
click at [222, 71] on button "button" at bounding box center [224, 69] width 11 height 16
click at [222, 71] on div "kpi_last_12_month mom_inf_looker tbl_inf_spend_w_channel_detail mmm inf_looker_…" at bounding box center [147, 69] width 166 height 16
click at [204, 67] on div "inf_looker_cjeck" at bounding box center [191, 68] width 36 height 5
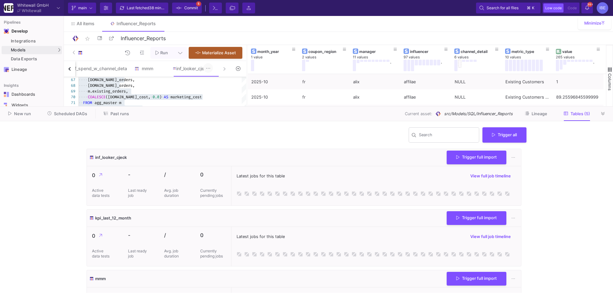
click at [213, 69] on button at bounding box center [208, 68] width 10 height 10
click at [226, 84] on div "Rename" at bounding box center [227, 80] width 26 height 15
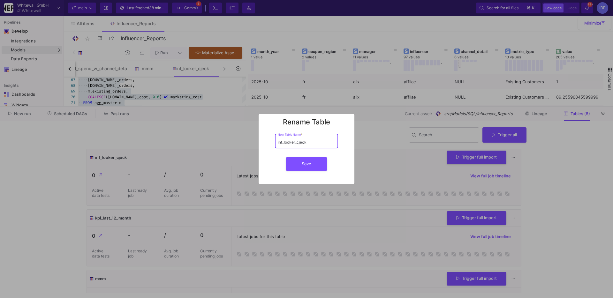
click at [292, 148] on div "inf_looker_cjeck New Table Name *" at bounding box center [306, 141] width 57 height 16
click at [293, 144] on input "inf_looker_cjeck" at bounding box center [306, 142] width 57 height 5
paste input "tbl_inf_spend_w_channel_detail"
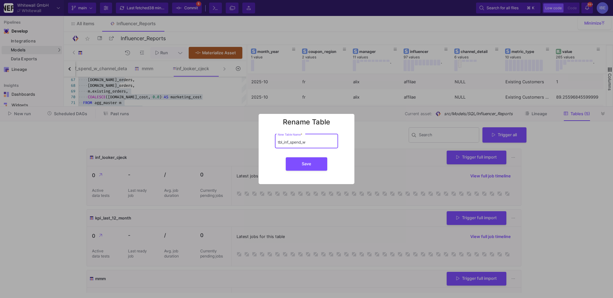
click at [312, 141] on input "tbl_inf_spend_w" at bounding box center [306, 142] width 57 height 5
type input "tbl_inf_spend_w_channel_detai"
click at [207, 82] on div at bounding box center [306, 149] width 613 height 298
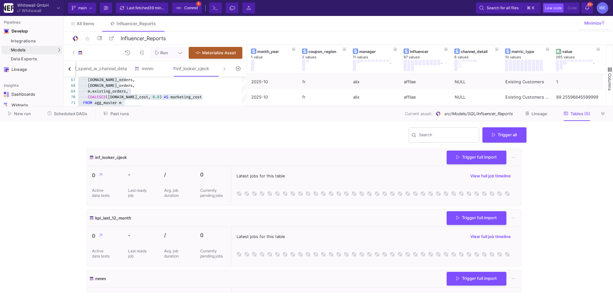
click at [67, 68] on button "button" at bounding box center [69, 69] width 11 height 16
click at [128, 66] on div "mom_inf_looker" at bounding box center [131, 68] width 35 height 5
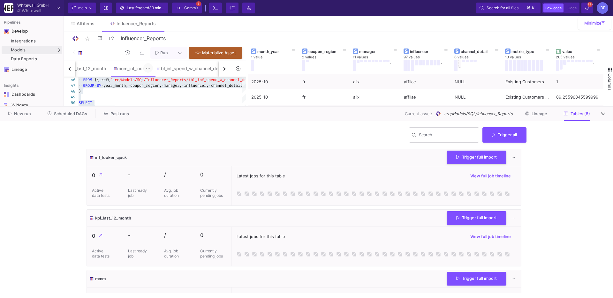
click at [153, 70] on button at bounding box center [148, 68] width 10 height 10
click at [160, 82] on div "Rename" at bounding box center [164, 80] width 26 height 15
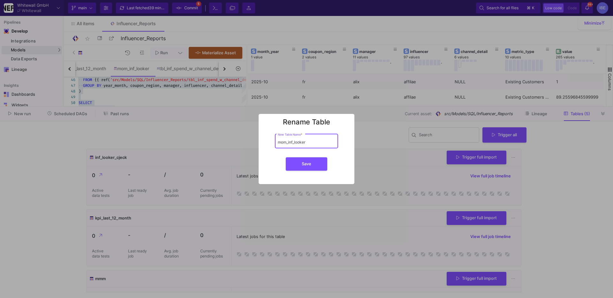
click at [301, 142] on input "mom_inf_looker" at bounding box center [306, 142] width 57 height 5
click at [314, 143] on input "mom_inf_looker" at bounding box center [306, 142] width 57 height 5
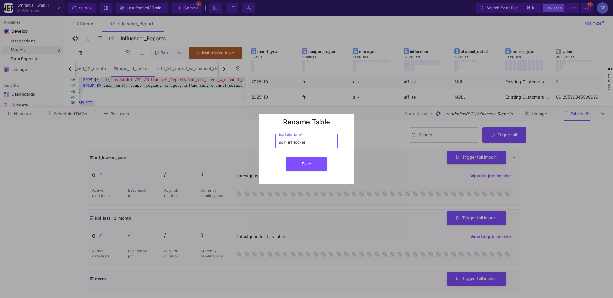
click at [314, 143] on input "mom_inf_looker" at bounding box center [306, 142] width 57 height 5
click at [295, 161] on button "Save" at bounding box center [307, 163] width 42 height 13
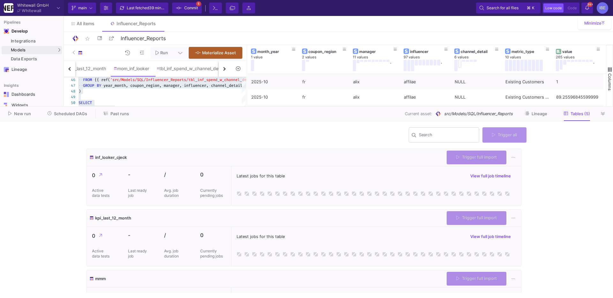
click at [225, 70] on button "button" at bounding box center [224, 69] width 11 height 16
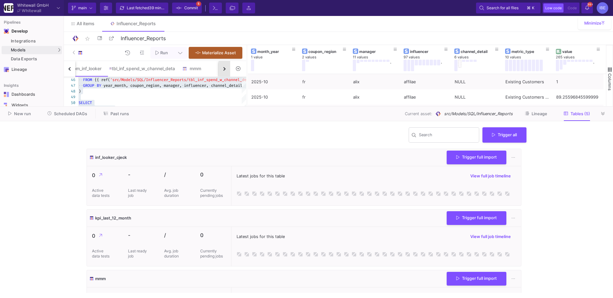
click at [225, 70] on button "button" at bounding box center [224, 69] width 11 height 16
click at [196, 72] on div "inf_looker_cjeck" at bounding box center [191, 68] width 44 height 15
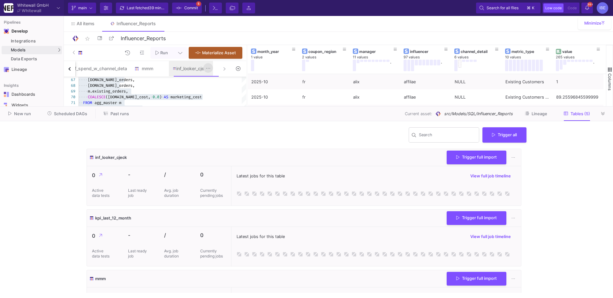
click at [211, 69] on button at bounding box center [208, 68] width 10 height 10
click at [220, 77] on div "Rename" at bounding box center [227, 80] width 26 height 15
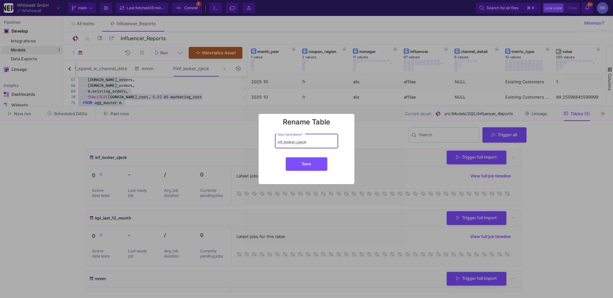
click at [303, 141] on input "inf_looker_cjeck" at bounding box center [306, 142] width 57 height 5
click at [309, 145] on div "mom_inf_looker_ New Table Name *" at bounding box center [306, 141] width 57 height 16
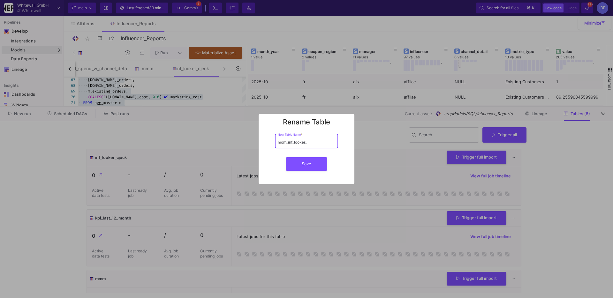
click at [300, 145] on div "mom_inf_looker_ New Table Name *" at bounding box center [306, 141] width 57 height 16
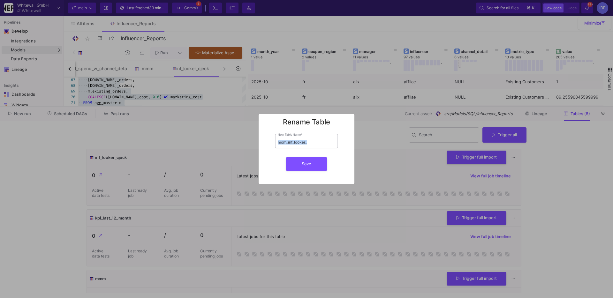
click at [300, 145] on div "mom_inf_looker_ New Table Name *" at bounding box center [306, 141] width 57 height 16
click at [300, 141] on input "mom_inf_looker_" at bounding box center [306, 142] width 57 height 5
type input "tbl_inf_mom_looker"
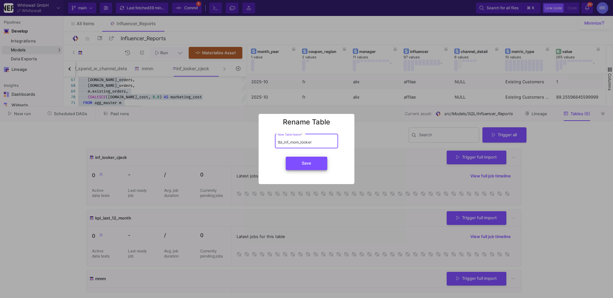
click at [300, 169] on button "Save" at bounding box center [307, 163] width 42 height 13
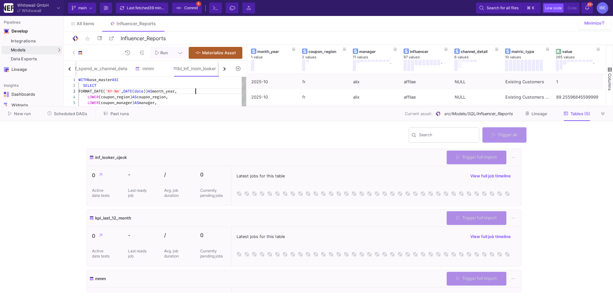
click at [210, 89] on div "FORMAT_DATE( '%Y-%m' , DATE ( date )) AS month_year," at bounding box center [252, 91] width 347 height 6
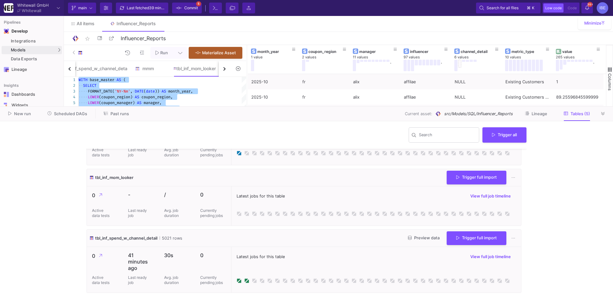
scroll to position [160, 0]
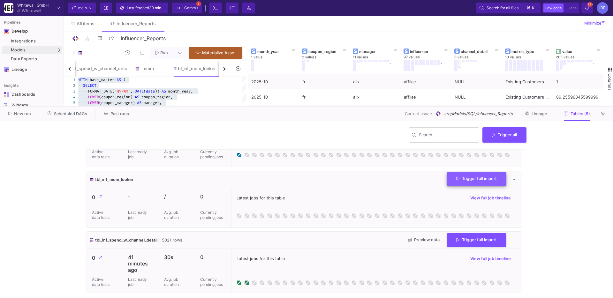
click at [468, 184] on button "Trigger full import" at bounding box center [477, 179] width 60 height 14
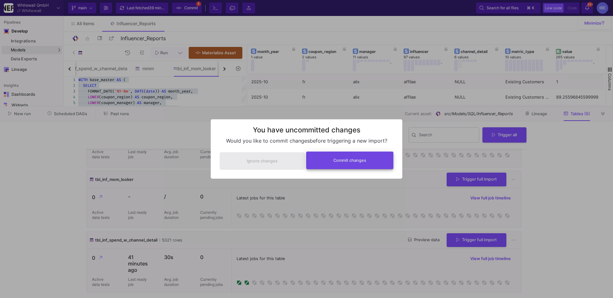
click at [357, 166] on button "Commit changes" at bounding box center [350, 161] width 88 height 18
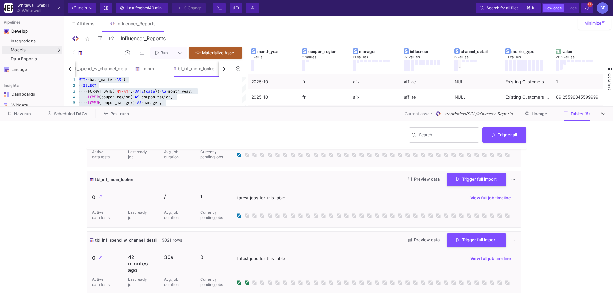
click at [86, 205] on y42-job-history "Search Trigger all kpi_last_12_month Trigger full import 0 Active data tests - …" at bounding box center [306, 209] width 450 height 177
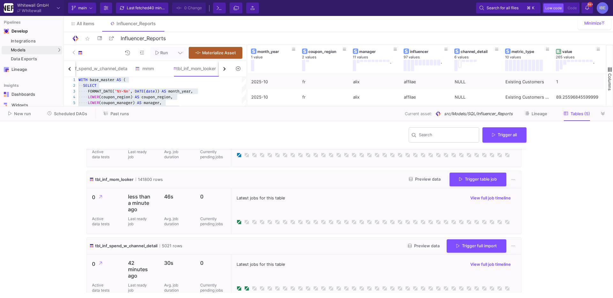
click at [84, 218] on y42-job-history "Search Trigger all kpi_last_12_month Trigger full import 0 Active data tests - …" at bounding box center [306, 209] width 450 height 177
type textarea "WITH base_master AS ( SELECT FORMAT_DATE('%Y-%m', DATE(date)) AS month_year, LO…"
click at [607, 112] on button at bounding box center [604, 114] width 10 height 10
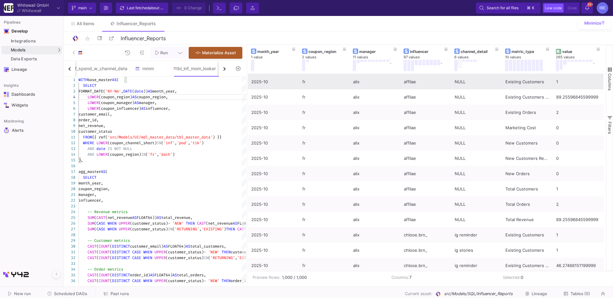
drag, startPoint x: 246, startPoint y: 88, endPoint x: 340, endPoint y: 82, distance: 93.8
click at [248, 82] on div at bounding box center [247, 164] width 2 height 239
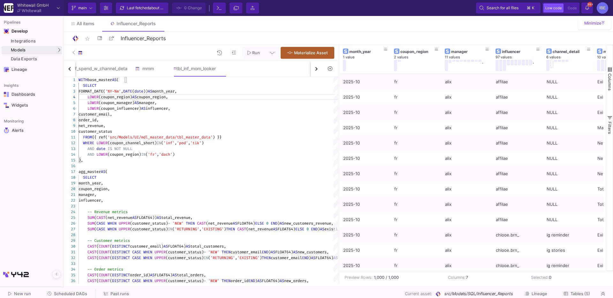
click at [75, 68] on button "button" at bounding box center [69, 69] width 11 height 16
click at [152, 68] on div "mom_inf_looker" at bounding box center [145, 68] width 35 height 5
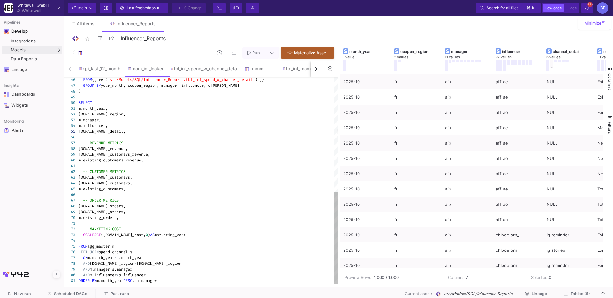
type textarea "WITH base_master AS ( SELECT FORMAT_DATE('%Y-%m', DATE(date)) AS month_year, LO…"
